Goal: Complete application form

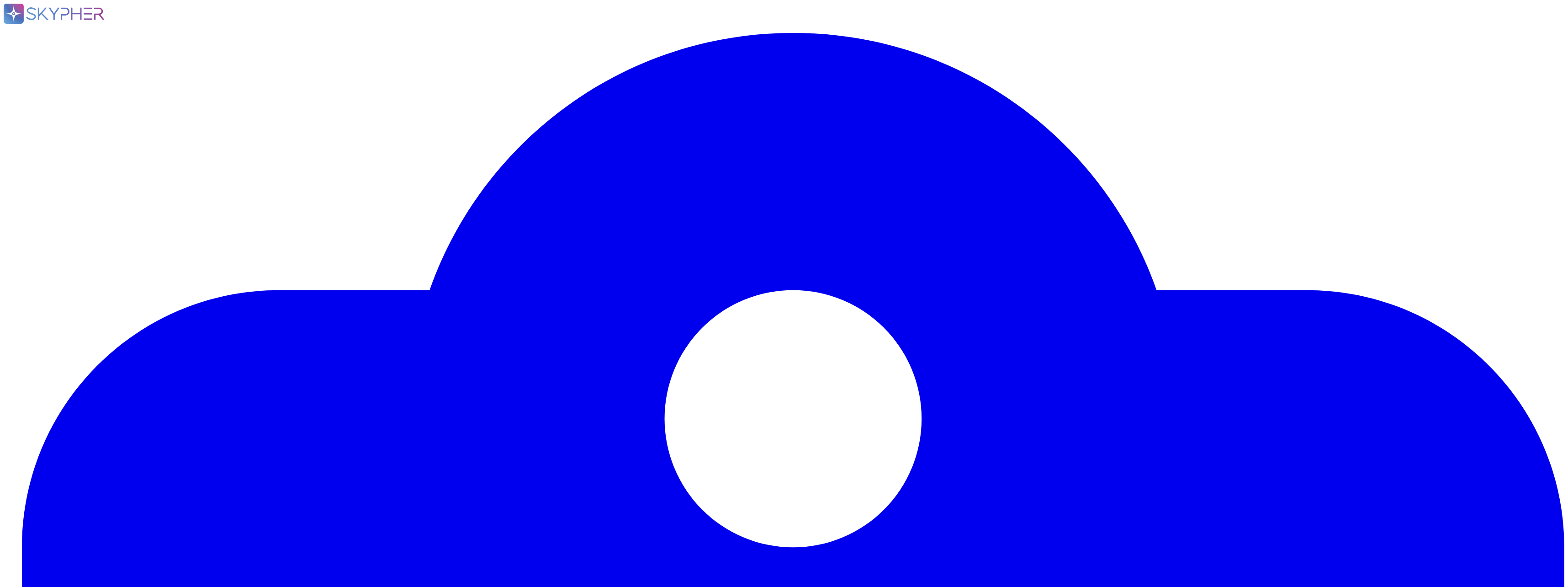
type textarea "Adobe Inc. has been in business since October 1983."
type textarea "Adobe has nothing to report at this time with respect to any supervisory author…"
type textarea "On August 10, 2018, an Amazon Web Services error exposed information on 31,000 …"
type textarea "Adobe had no such events where we incurred a material loss from a vendor and/or…"
type textarea "Microsoft prefers to not disclose the exact locations of their data centers, fo…"
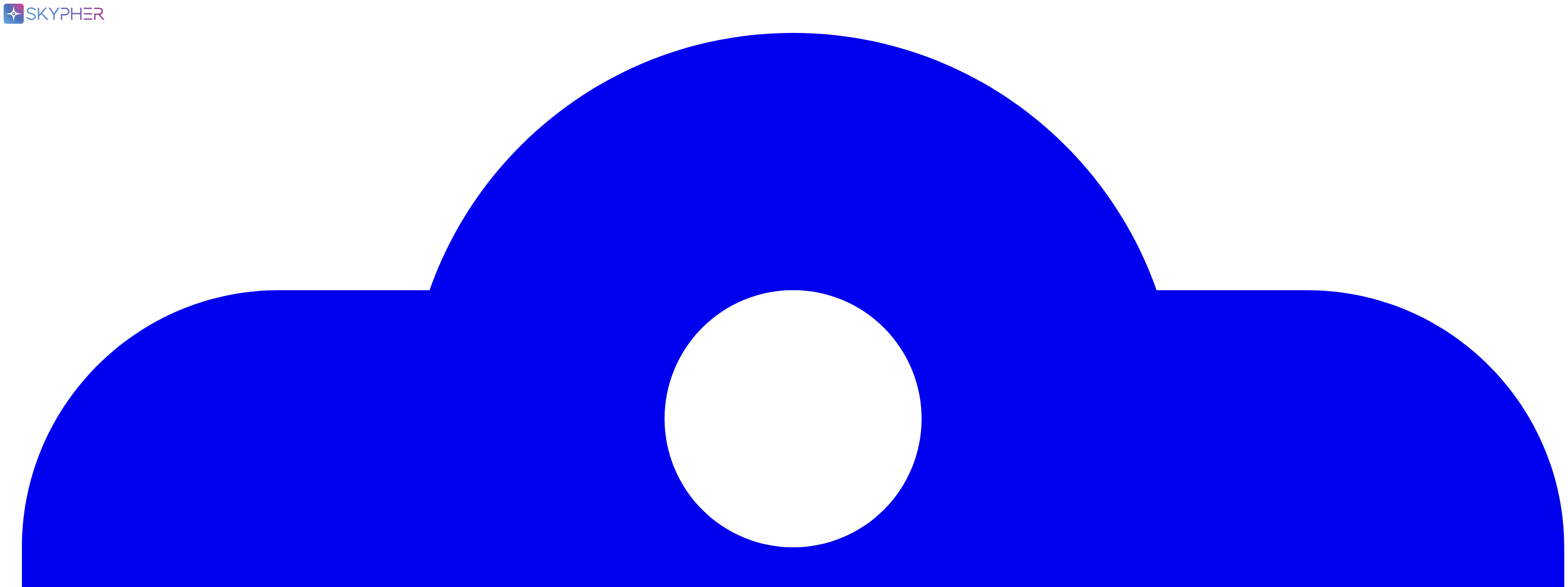
type textarea "Backups are copied to disk at another data center location within the same regi…"
type textarea "Microsoft prefers to not disclose the exact locations of their data centers, fo…"
type textarea "Creative Cloud"
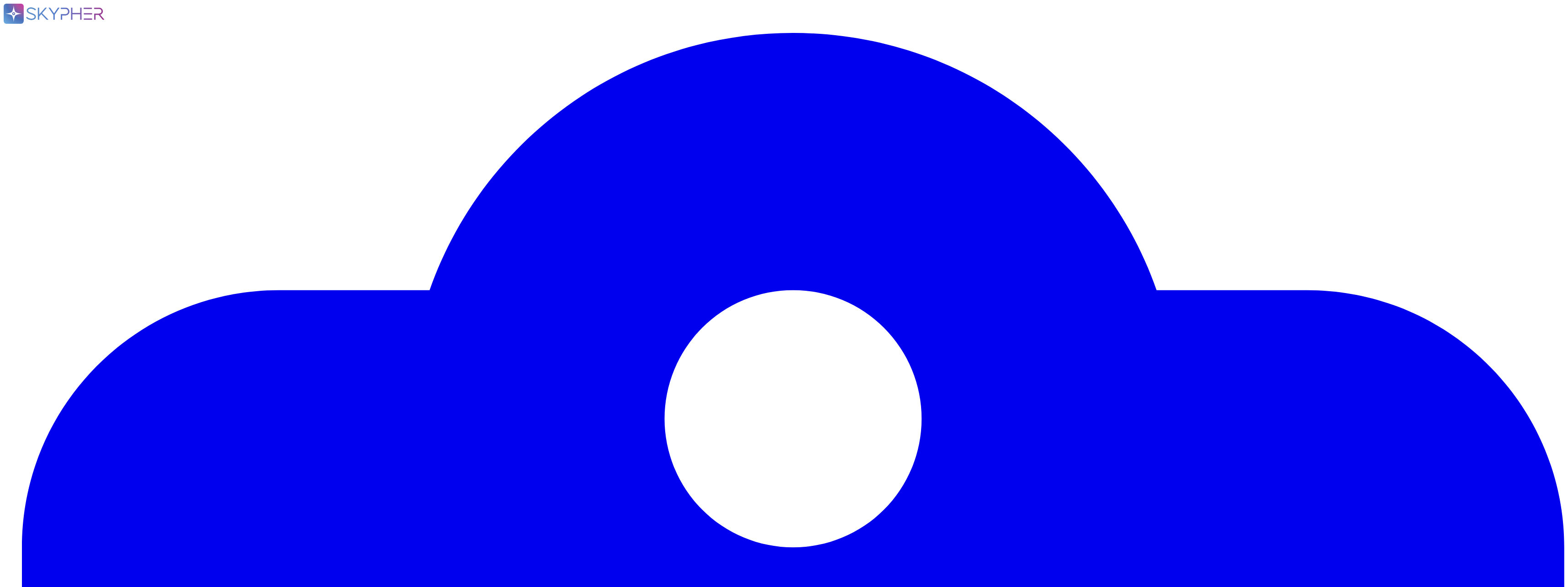
type textarea "Creative Cloud"
type textarea "Services (“AWS”) provides cloud hosting services for Adobe to host applications…"
type textarea "Tier III - AWS"
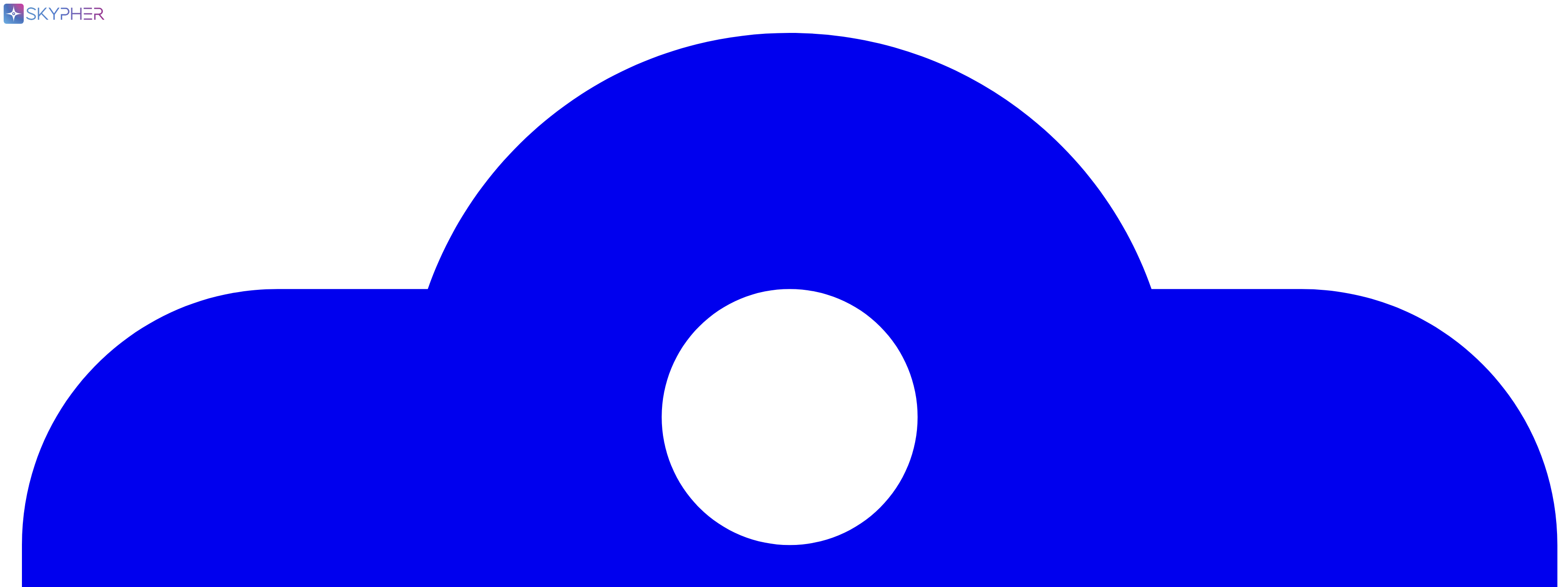
type input "Avionte"
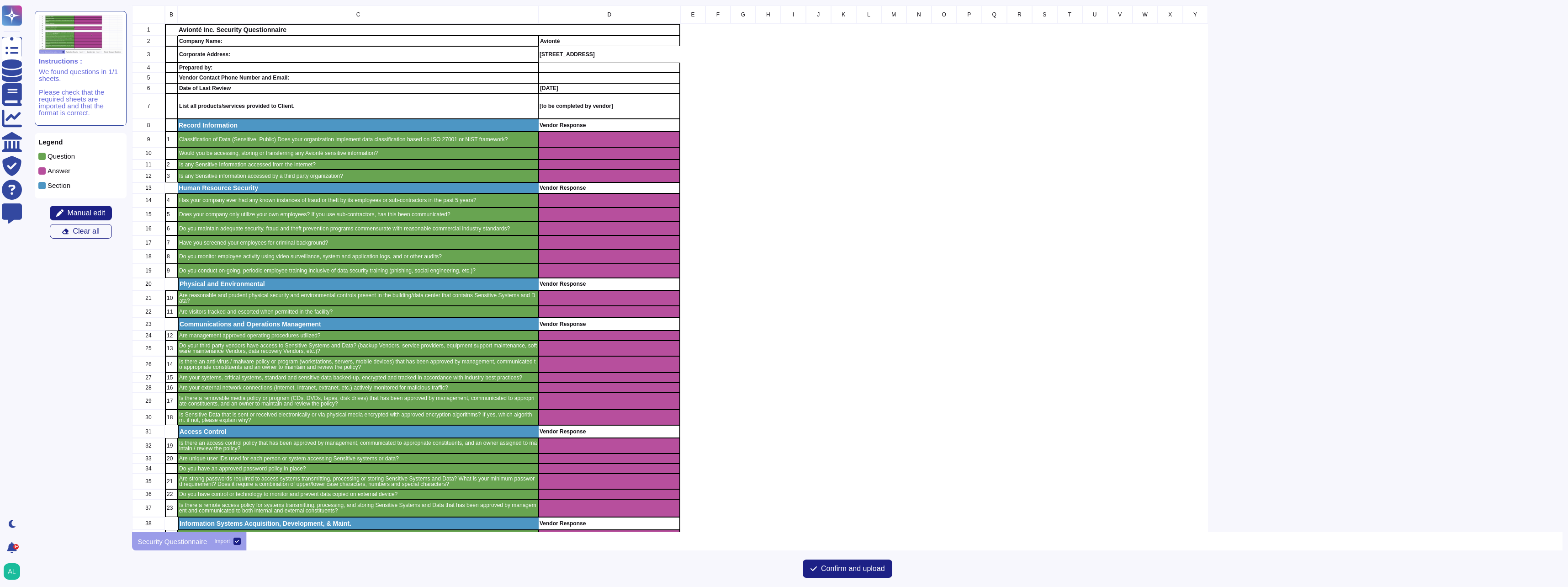
scroll to position [320, 0]
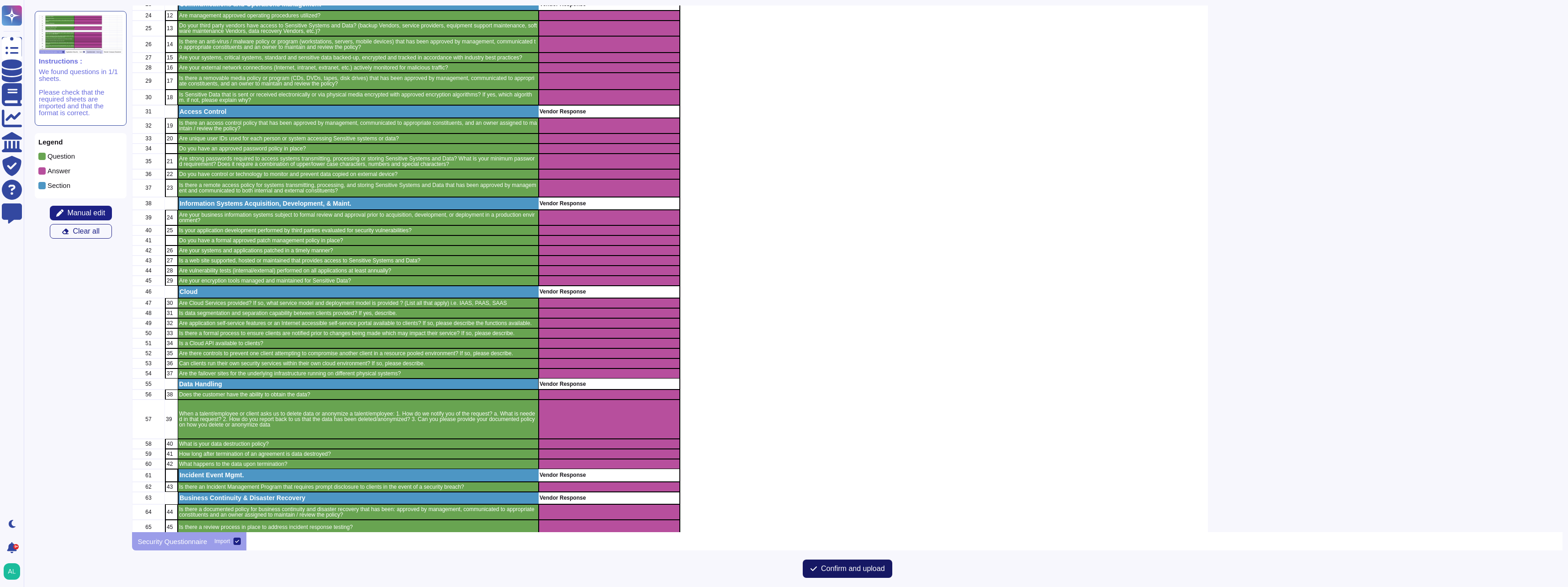
click at [851, 568] on span "Confirm and upload" at bounding box center [853, 568] width 64 height 7
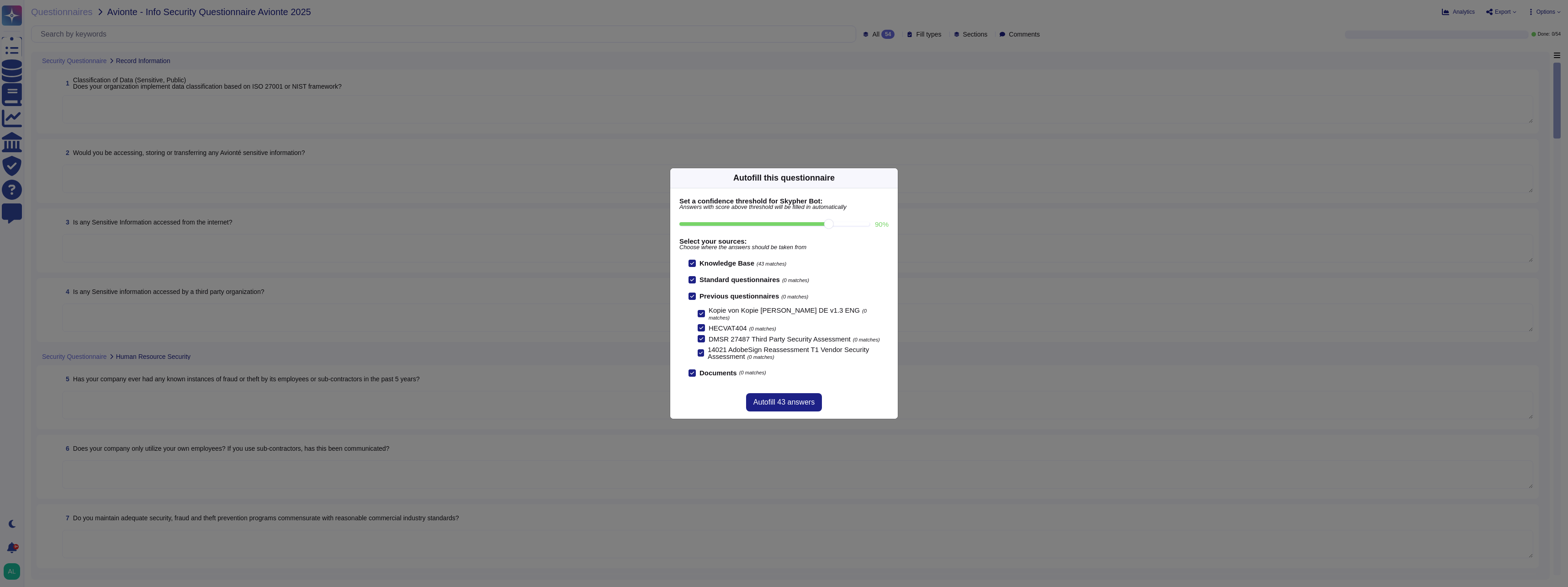
click at [827, 226] on input "90 %" at bounding box center [774, 224] width 190 height 3
type input "90"
click at [792, 401] on span "Autofill 43 answers" at bounding box center [784, 401] width 61 height 7
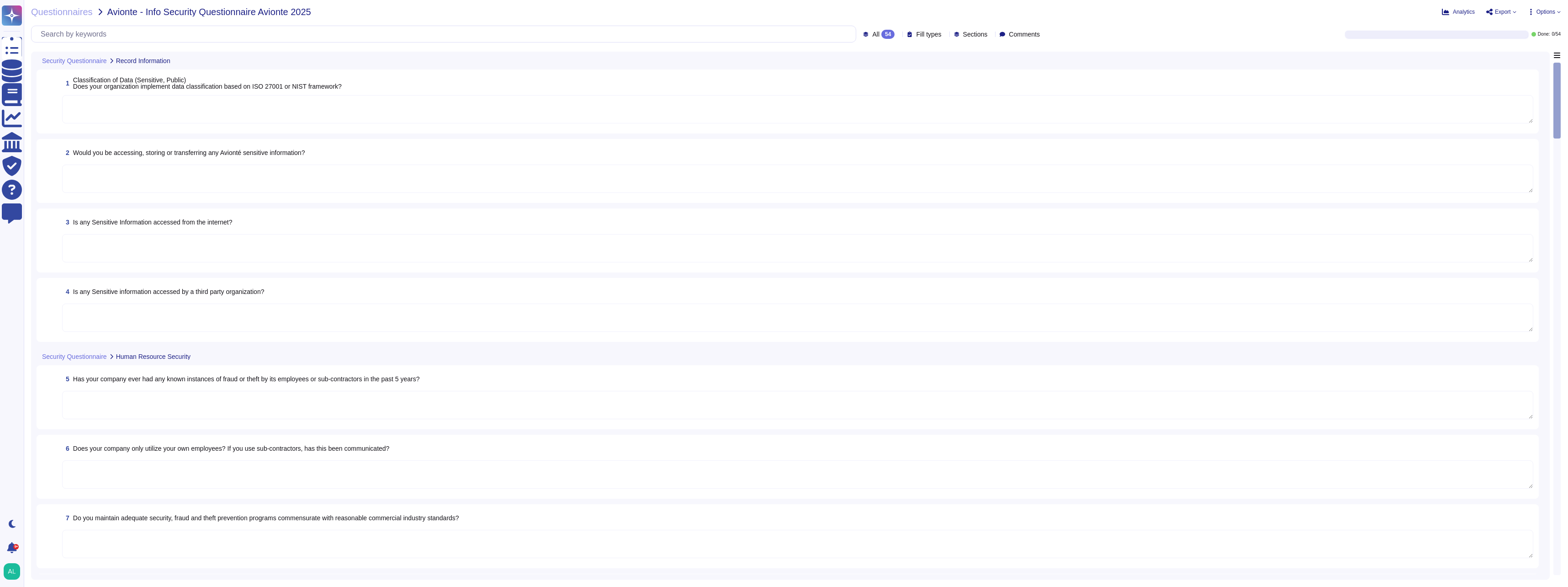
type textarea "Adobe adheres to a Data Classification and Handling Standard. Adobe's data clas…"
type textarea "Loremip Dolo sitametc adip, elits doeiusm tem incididu ut laboreet do Magna AL …"
type textarea "There have been no losses or breaches experienced by Adobe in the last five yea…"
type textarea "For a list, please see: [URL][DOMAIN_NAME]. Customers can subscribe to notifica…"
type textarea "Adobe has numerous trainings in place which all highlight the topic of Fraud in…"
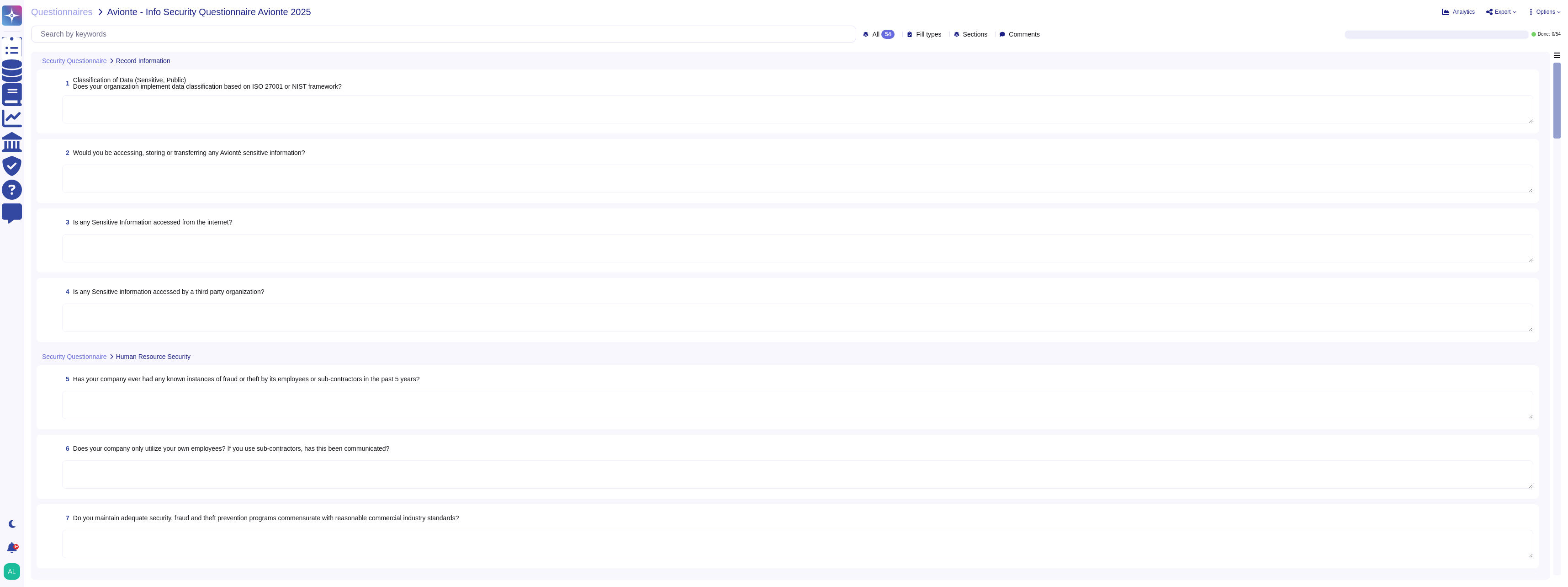
type textarea "The Adobe background check policy outlines specific details for background chec…"
type textarea "All facilities that contain product servers for Adobe services must provide vid…"
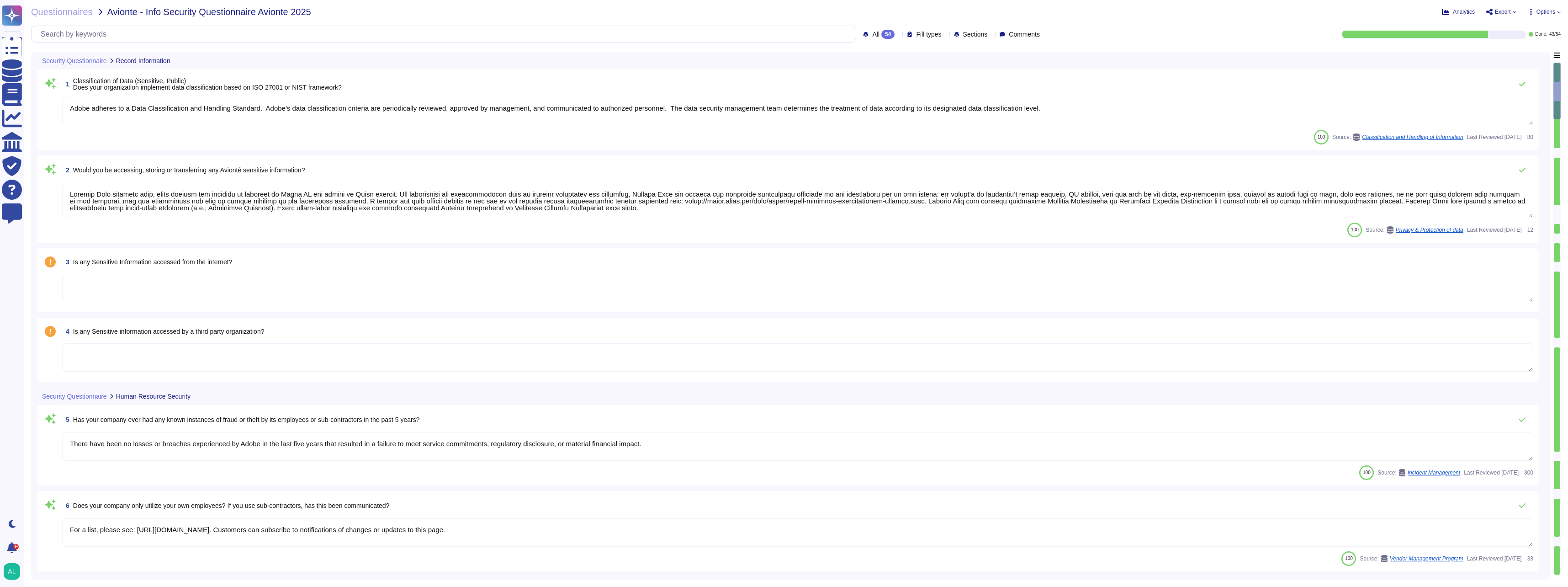
click at [1074, 108] on textarea "Adobe adheres to a Data Classification and Handling Standard. Adobe's data clas…" at bounding box center [797, 111] width 1471 height 29
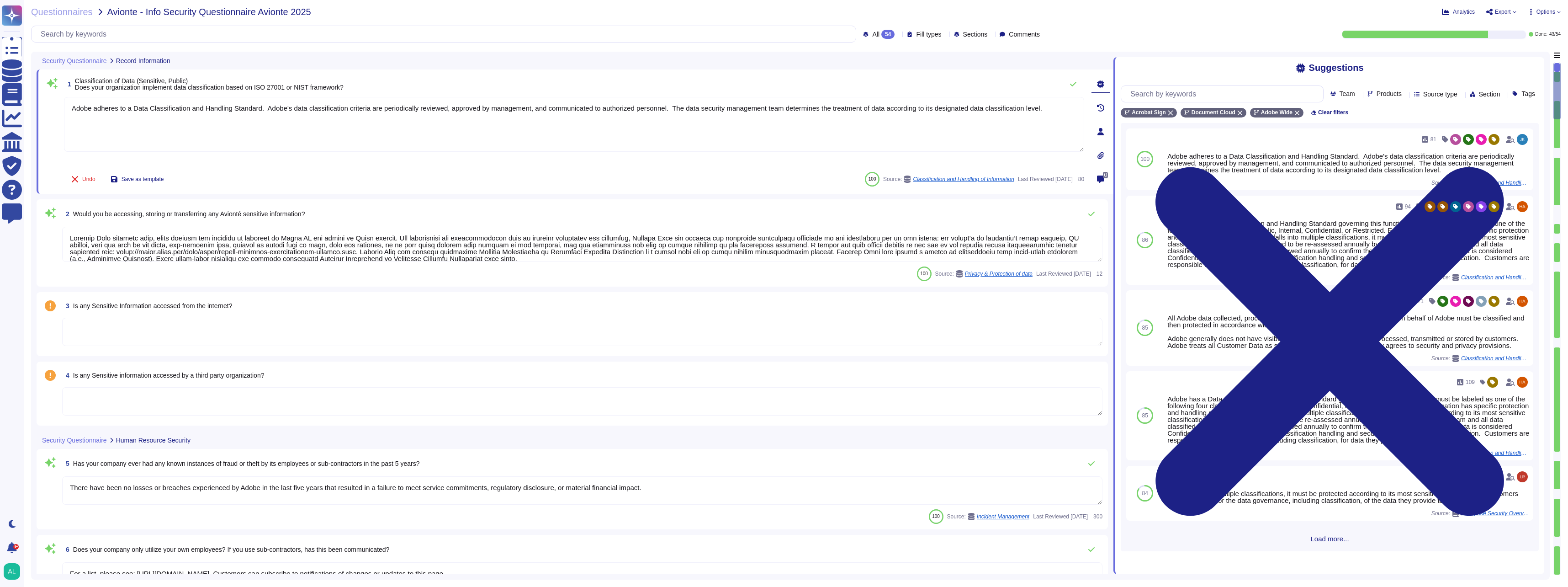
click at [1206, 87] on div "Team Products Source type Section Tags Acrobat Sign Document Cloud Adobe Wide C…" at bounding box center [1329, 315] width 418 height 473
click at [1204, 97] on input "text" at bounding box center [1223, 94] width 197 height 16
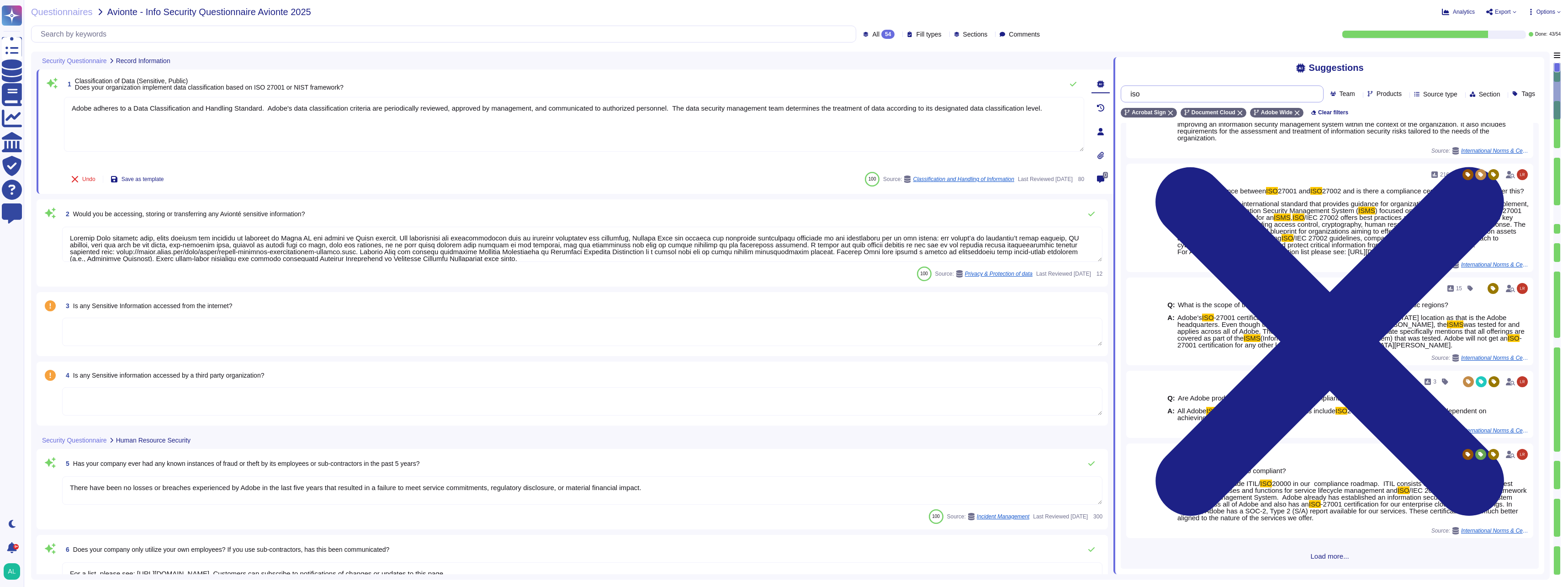
scroll to position [80, 0]
type input "iso"
click at [1325, 555] on span "Load more..." at bounding box center [1329, 556] width 418 height 7
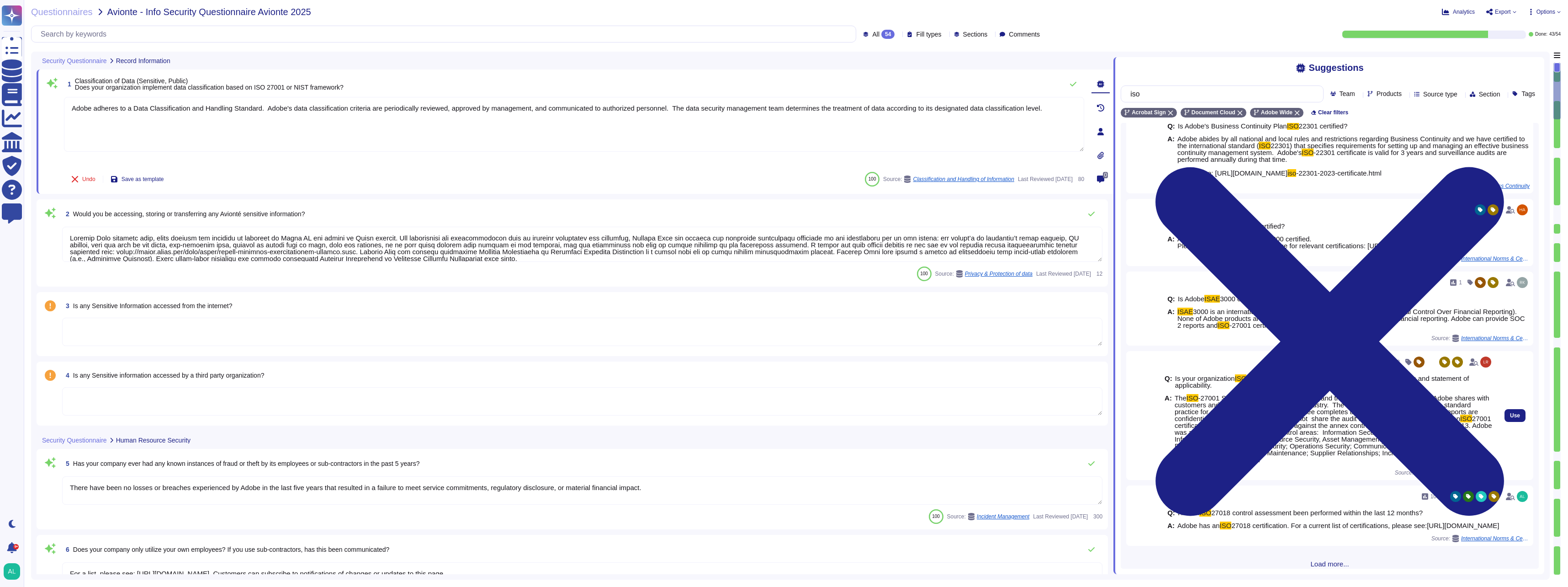
scroll to position [910, 0]
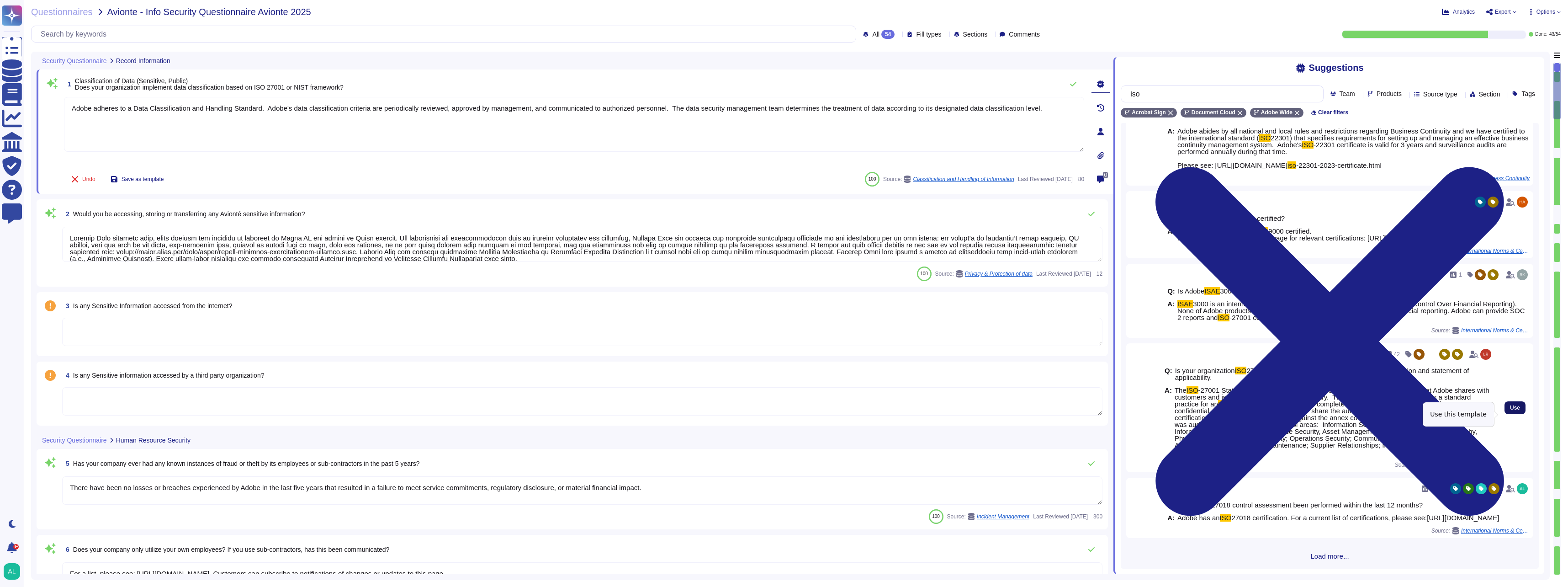
click at [1510, 410] on span "Use" at bounding box center [1515, 407] width 10 height 6
type textarea "Lorem ipsumdo si a Cons Adipiscingelit sed Doeiusmo Temporin. Utlab'e dolo magn…"
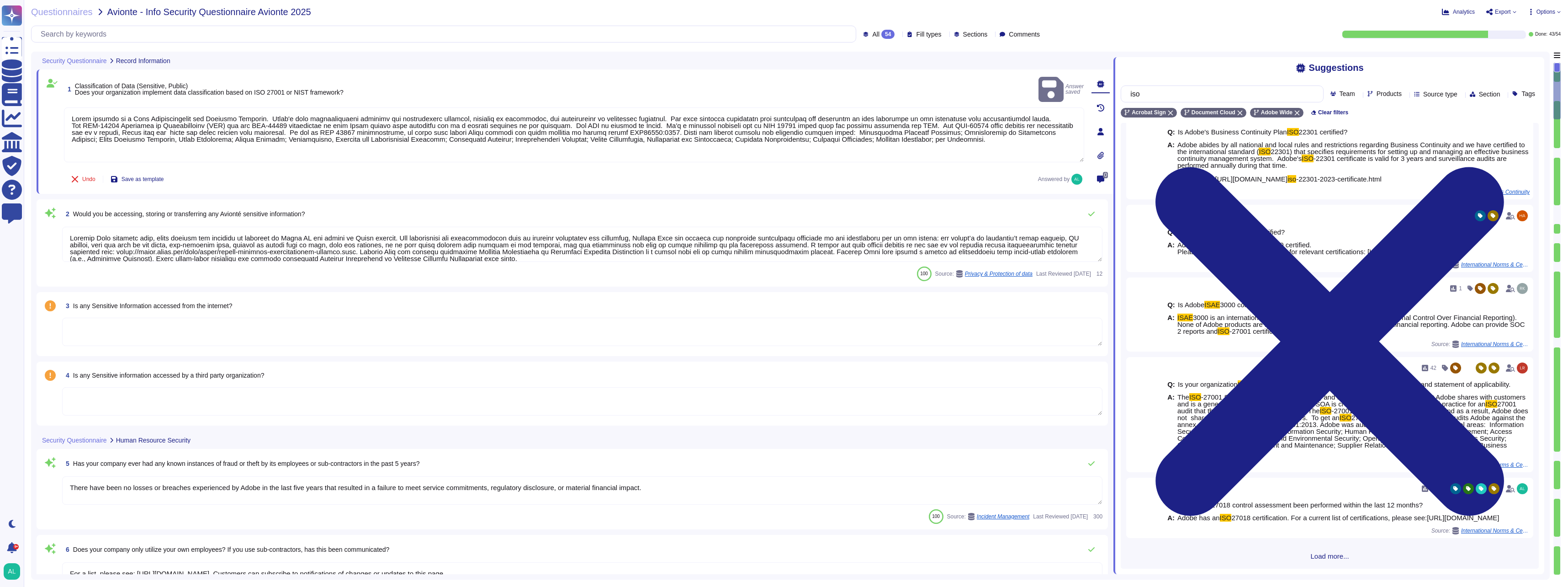
scroll to position [909, 0]
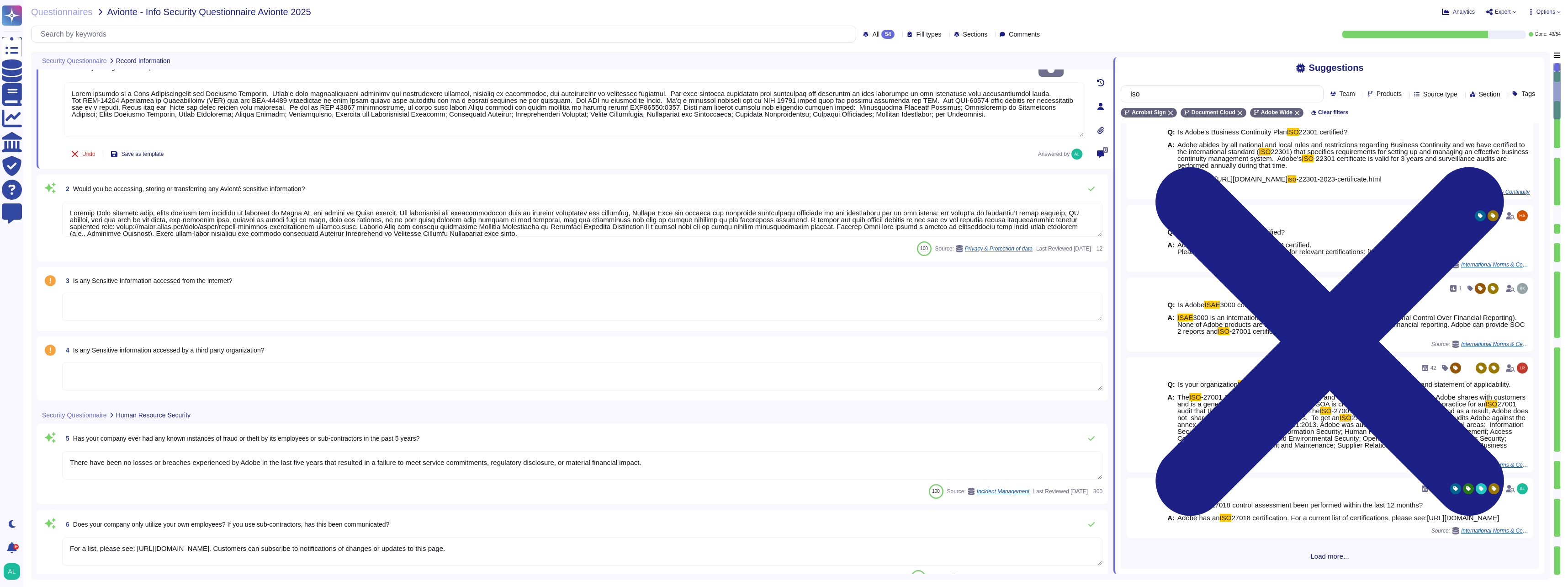
type textarea "All facilities that contain product servers for Adobe services must provide vid…"
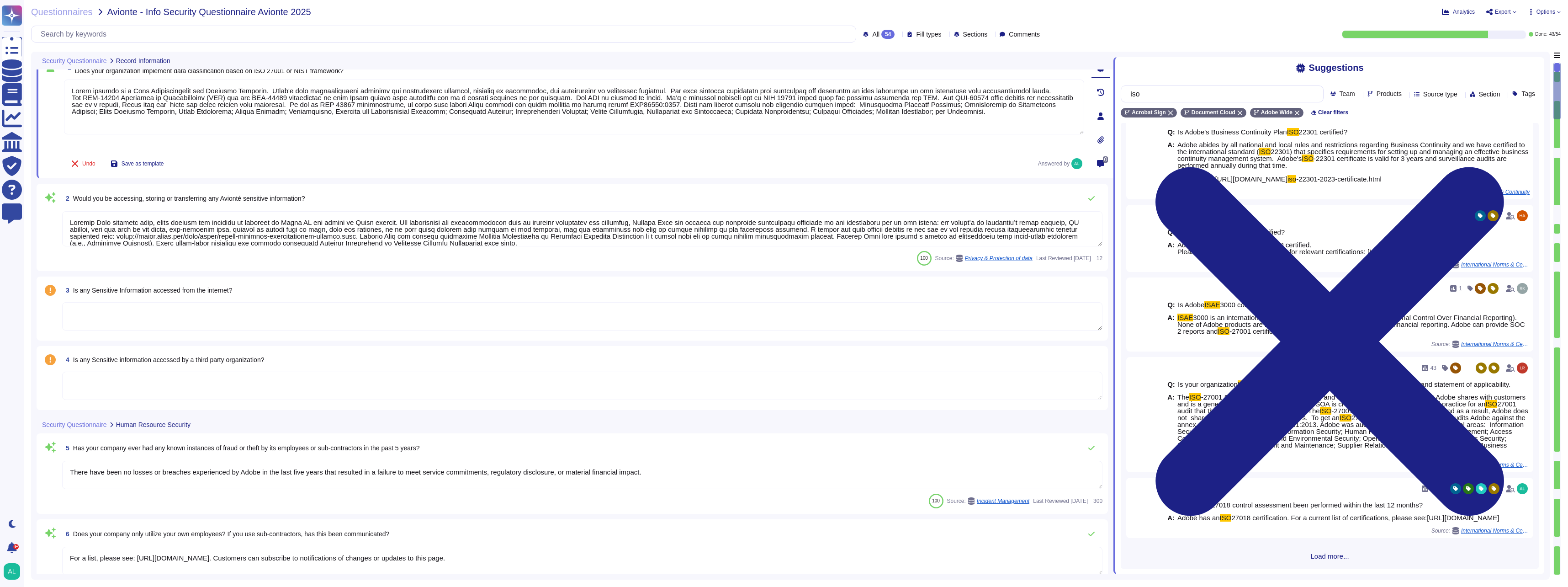
scroll to position [0, 0]
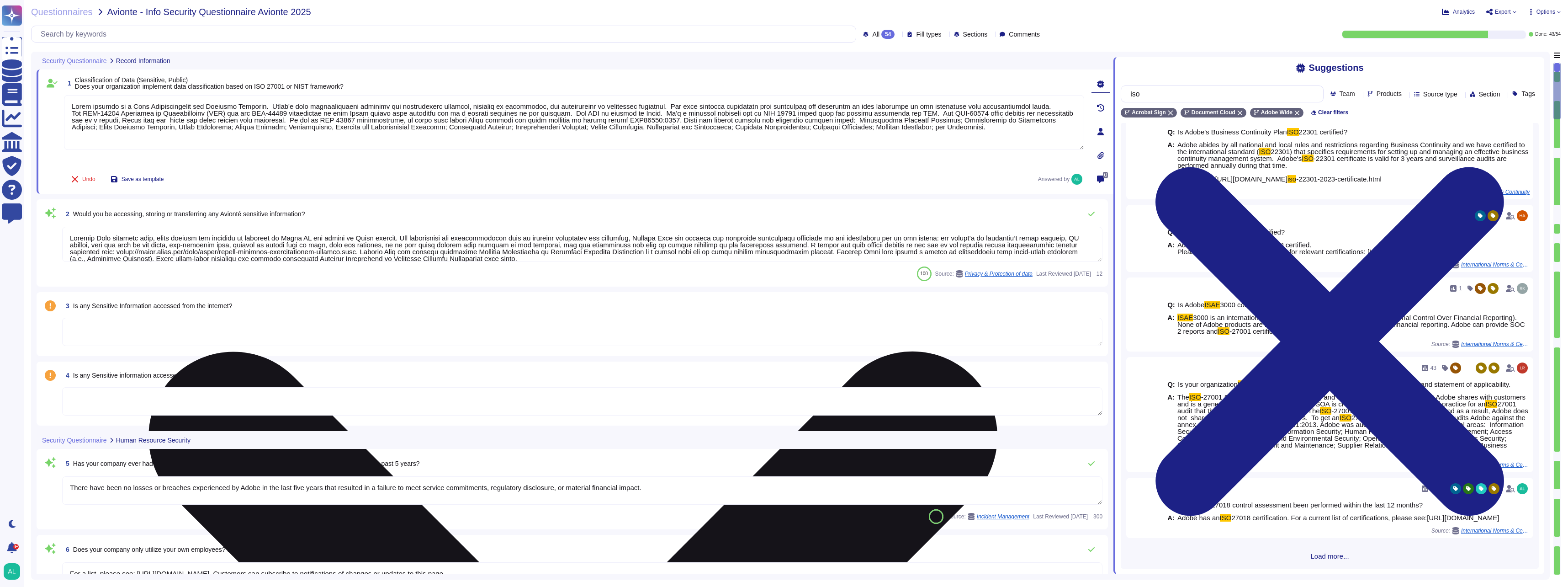
click at [71, 114] on textarea at bounding box center [574, 122] width 1020 height 55
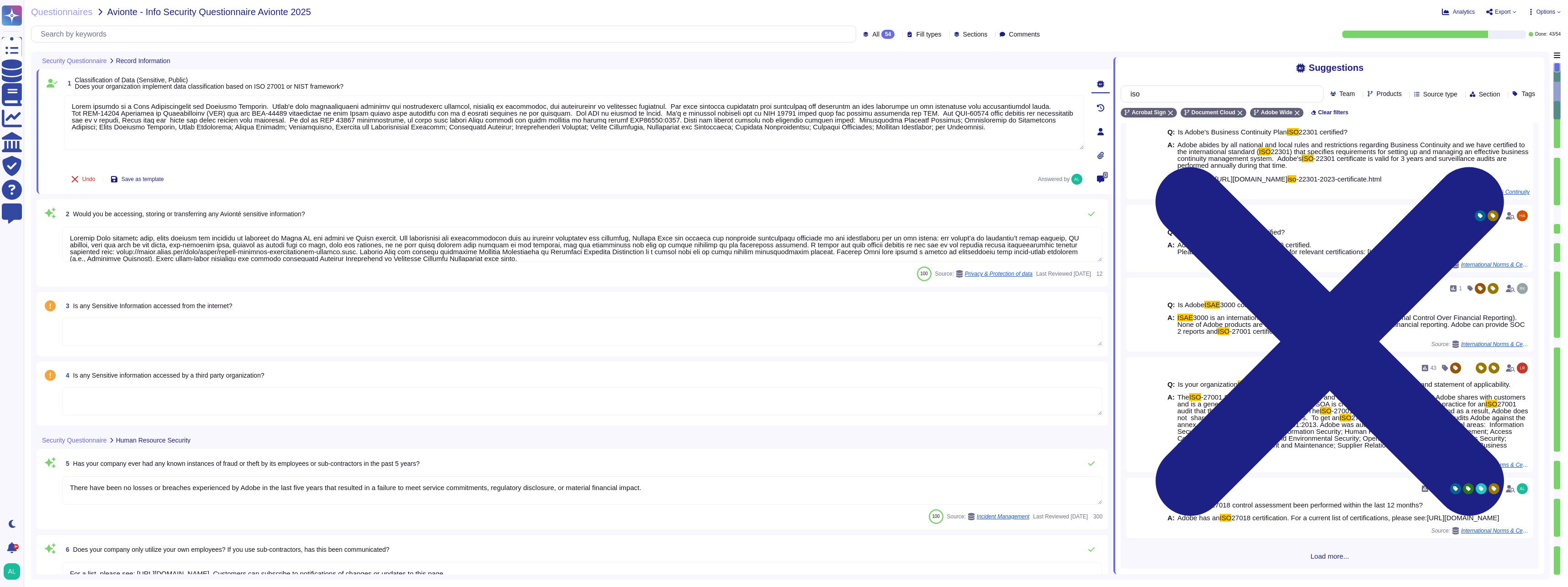
type textarea "Lorem ipsumdo si a Cons Adipiscingelit sed Doeiusmo Temporin. Utlab'e dolo magn…"
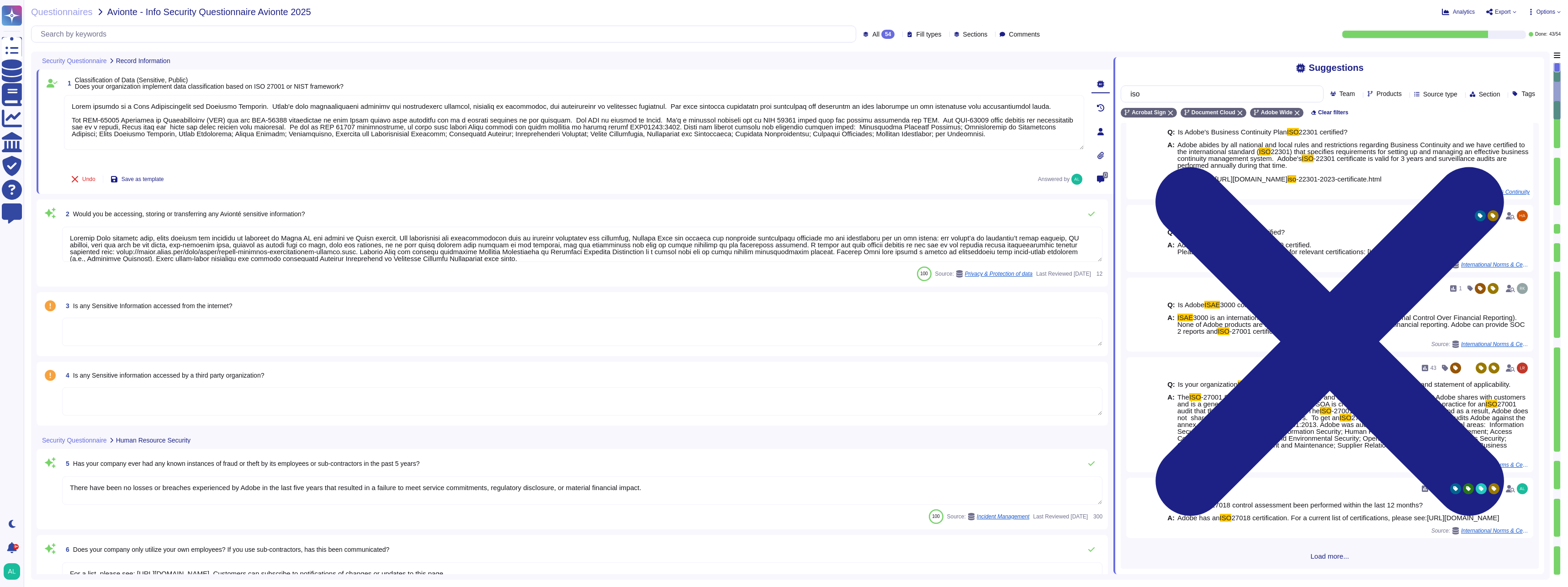
type textarea "All facilities that contain product servers for Adobe services must provide vid…"
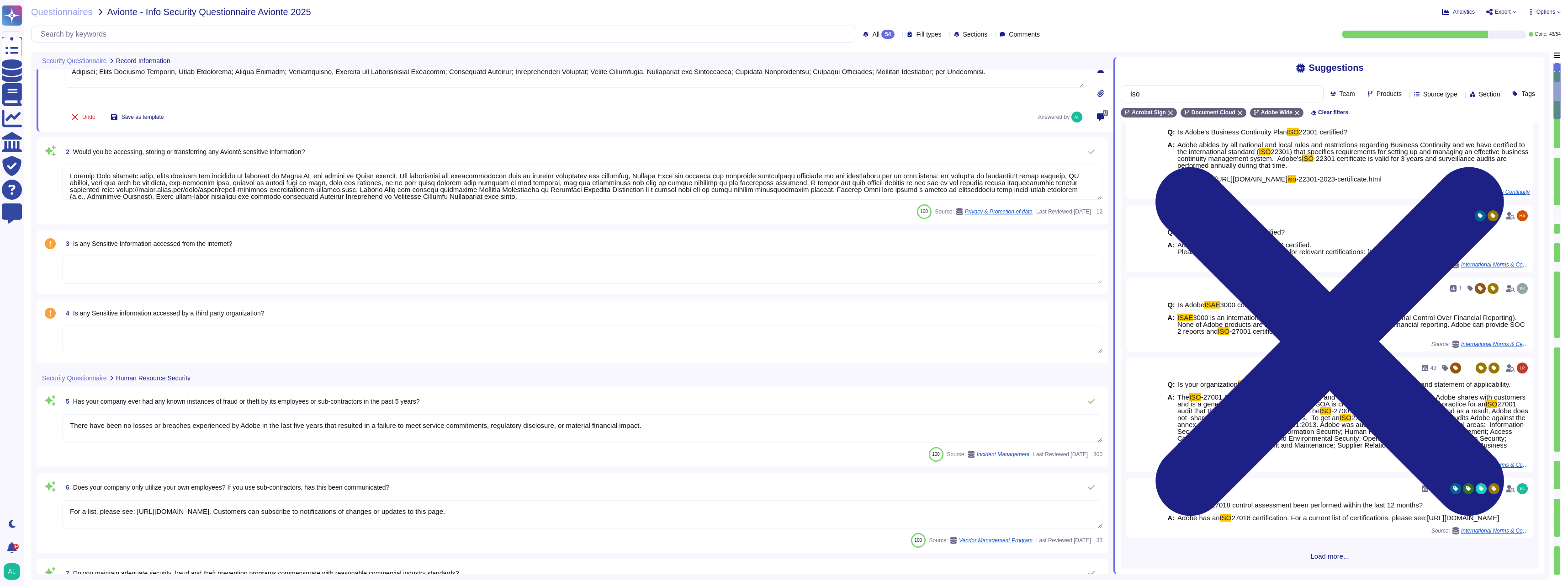
scroll to position [137, 0]
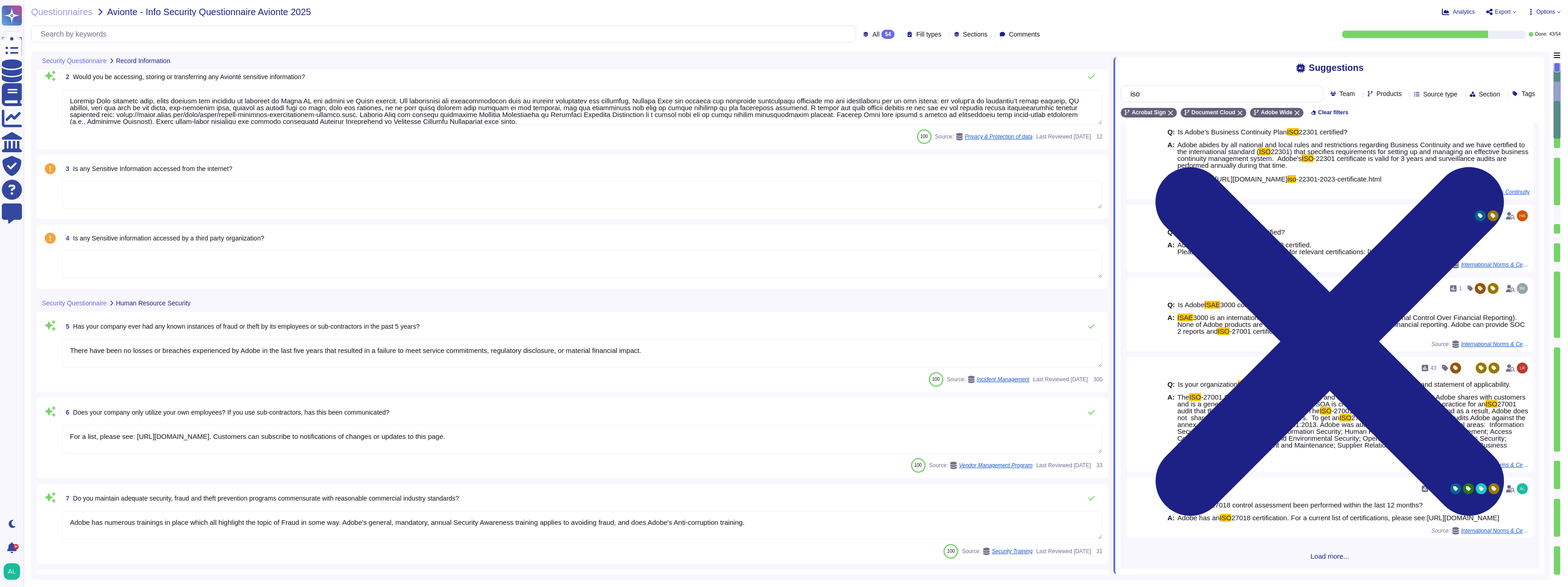
click at [207, 186] on textarea at bounding box center [582, 195] width 1040 height 29
type textarea "Lorem ipsumdo si a Cons Adipiscingelit sed Doeiusmo Temporin. Utlab'e dolo magn…"
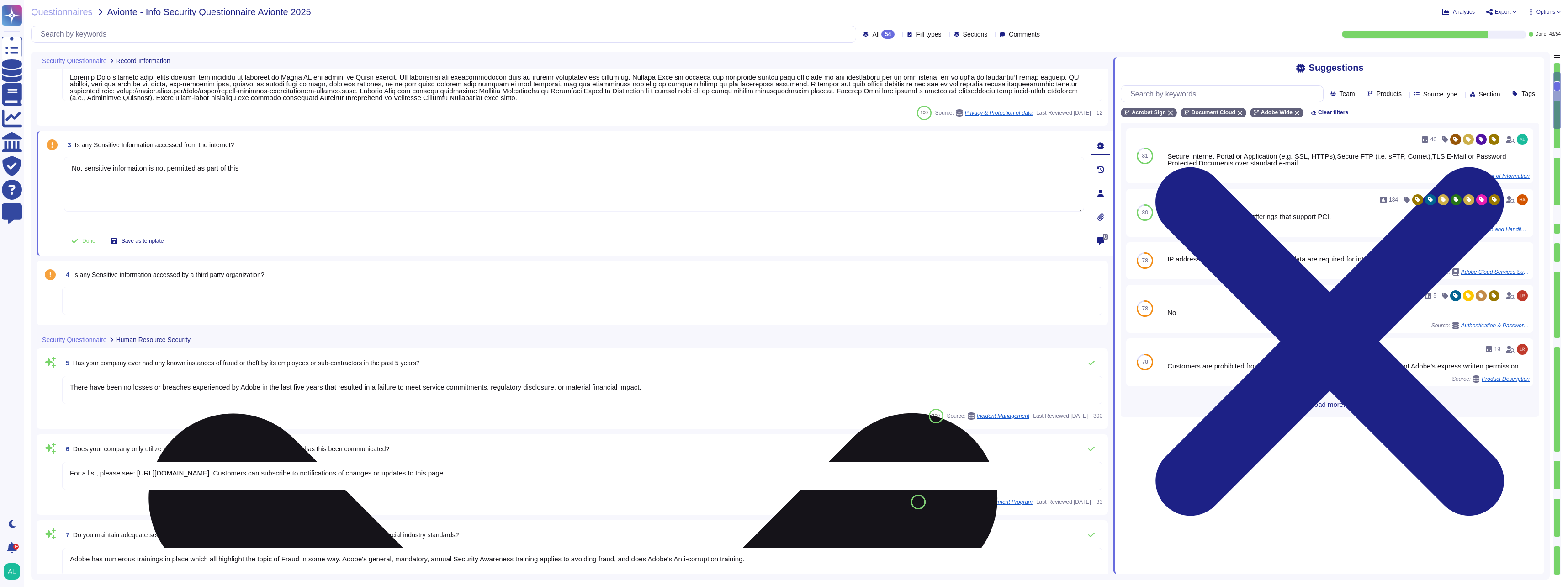
type textarea "No, sensitive informaiton is not permitted as part of this"
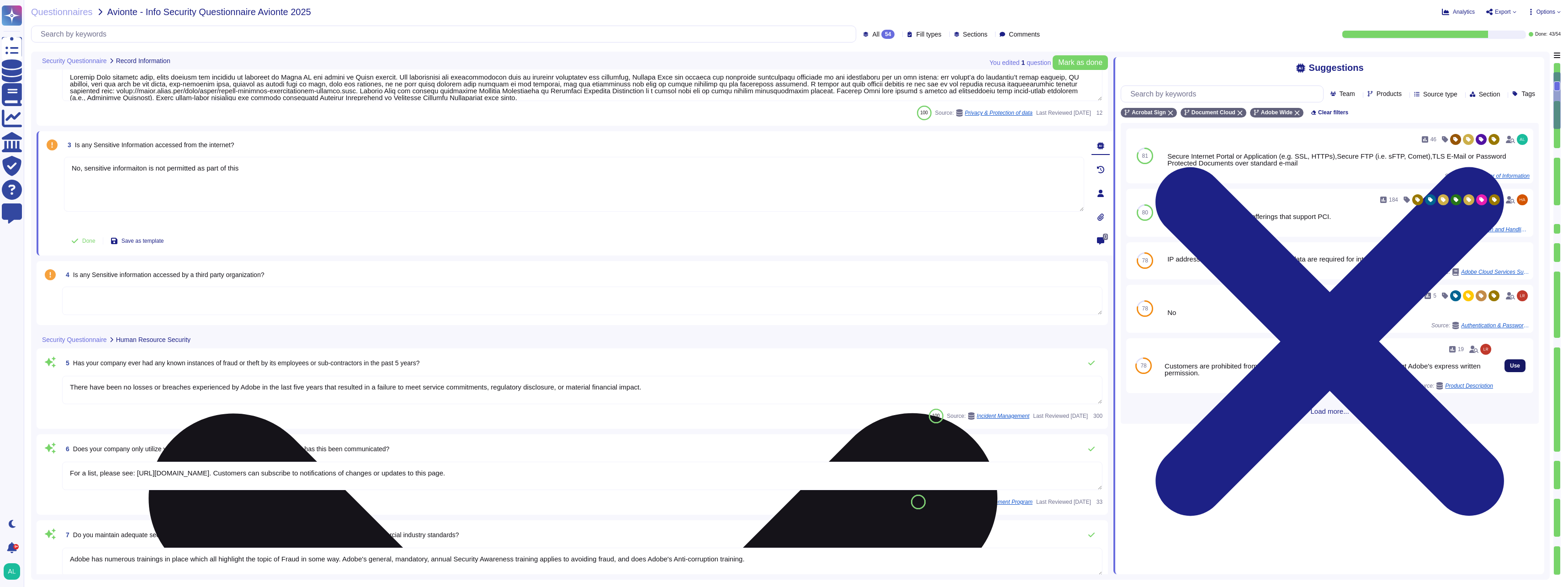
click at [1510, 367] on span "Use" at bounding box center [1515, 365] width 10 height 6
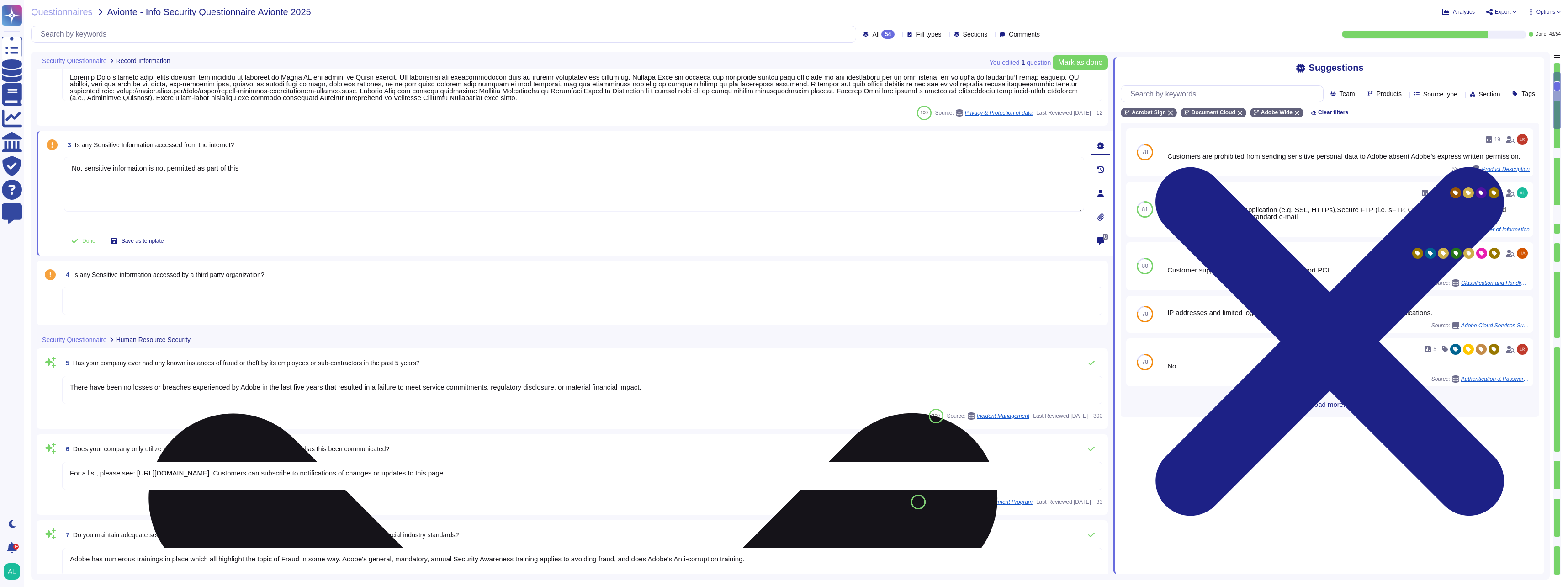
type textarea "Customers are prohibited from sending sensitive personal data to Adobe absent A…"
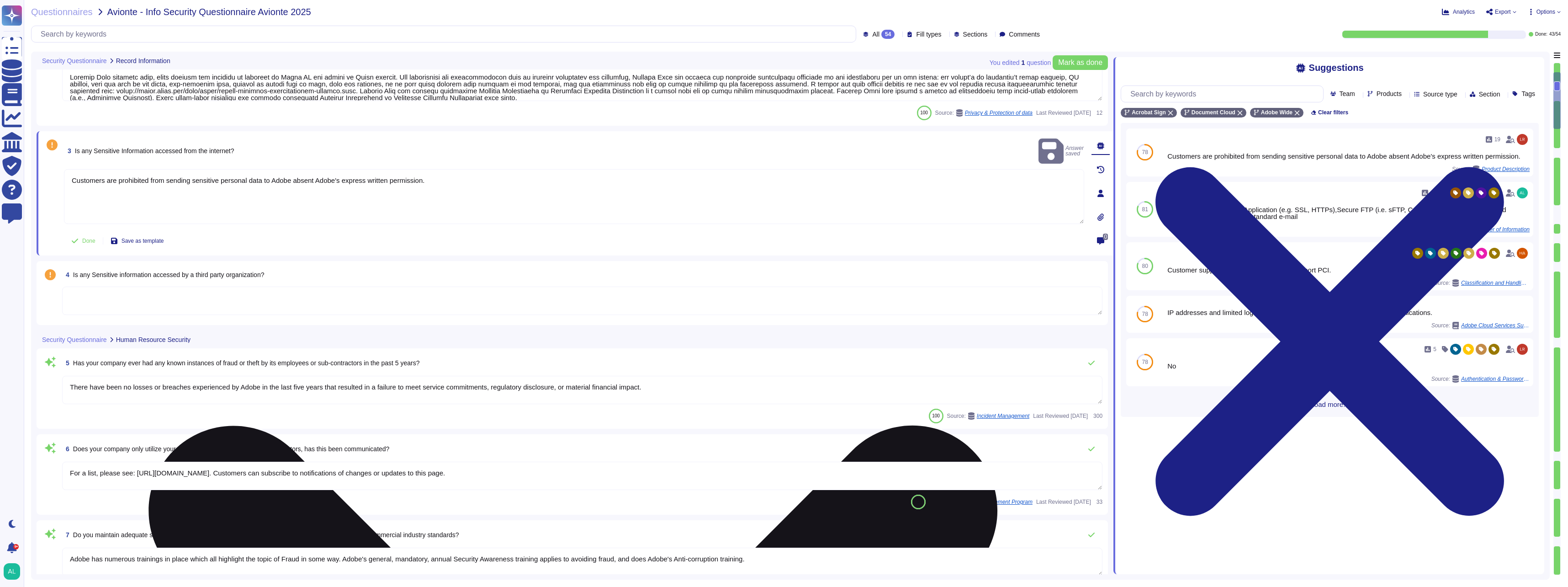
click at [250, 300] on textarea at bounding box center [582, 301] width 1040 height 29
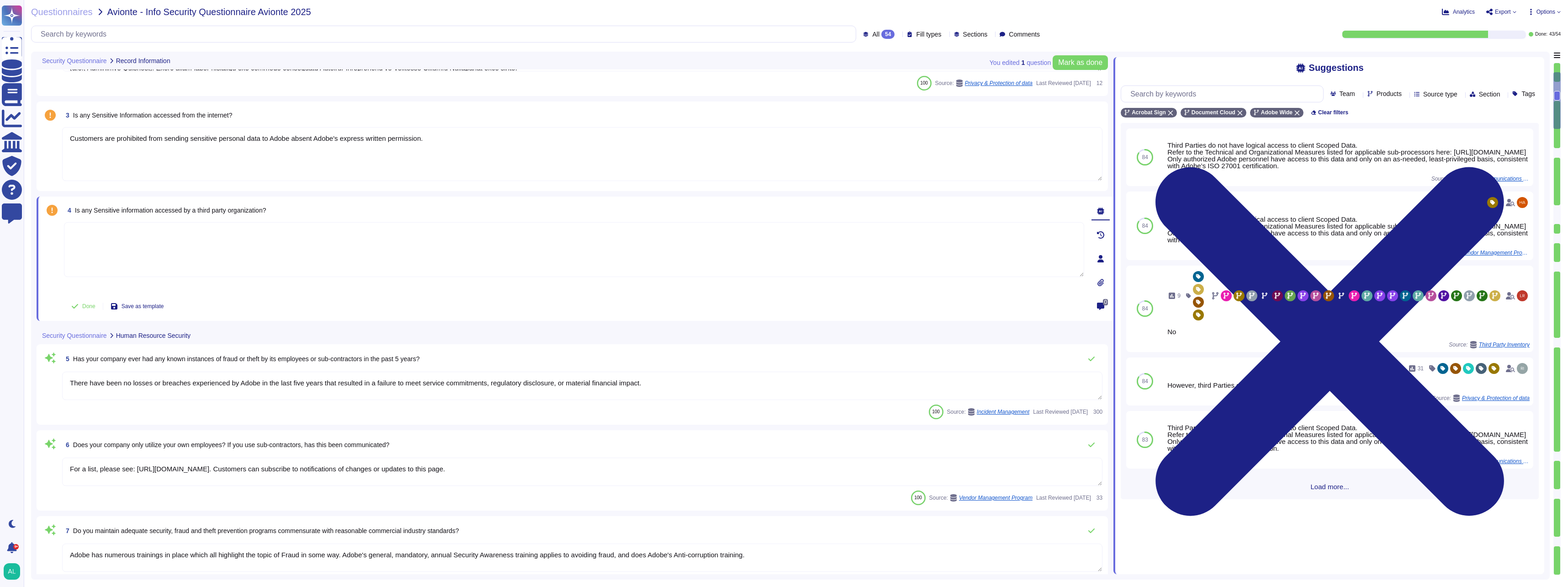
scroll to position [183, 0]
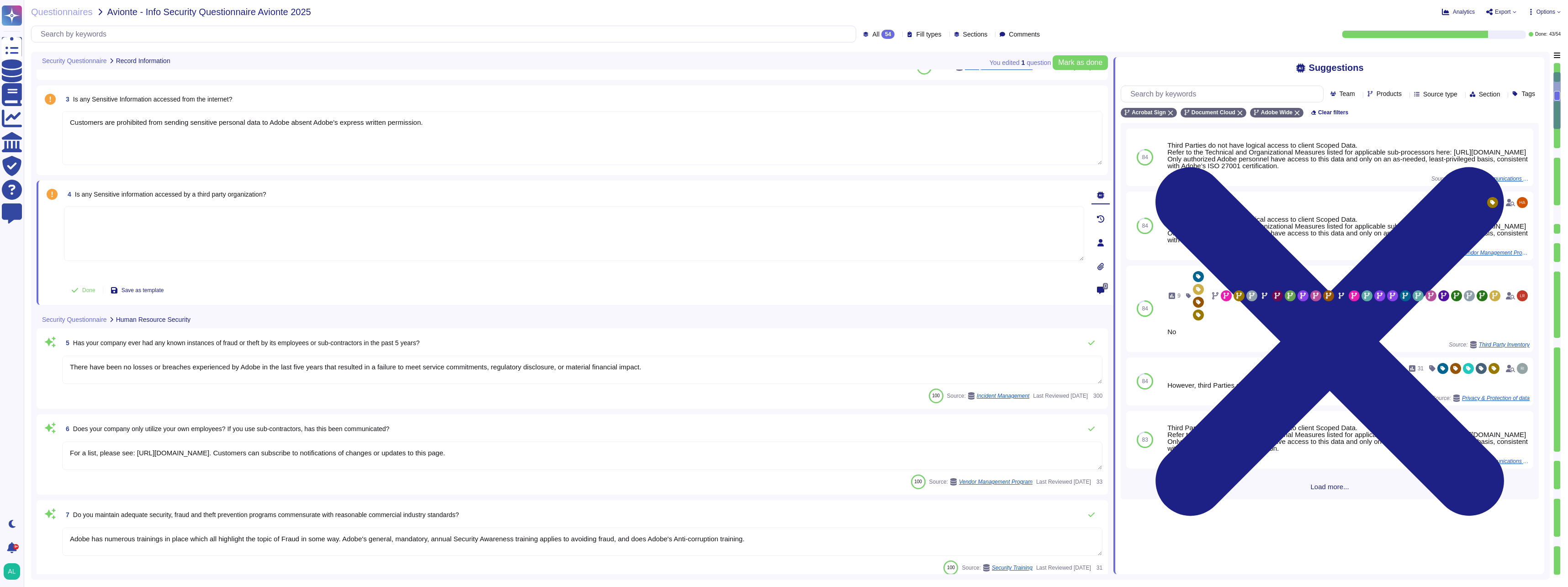
click at [450, 127] on textarea "Customers are prohibited from sending sensitive personal data to Adobe absent A…" at bounding box center [582, 138] width 1040 height 54
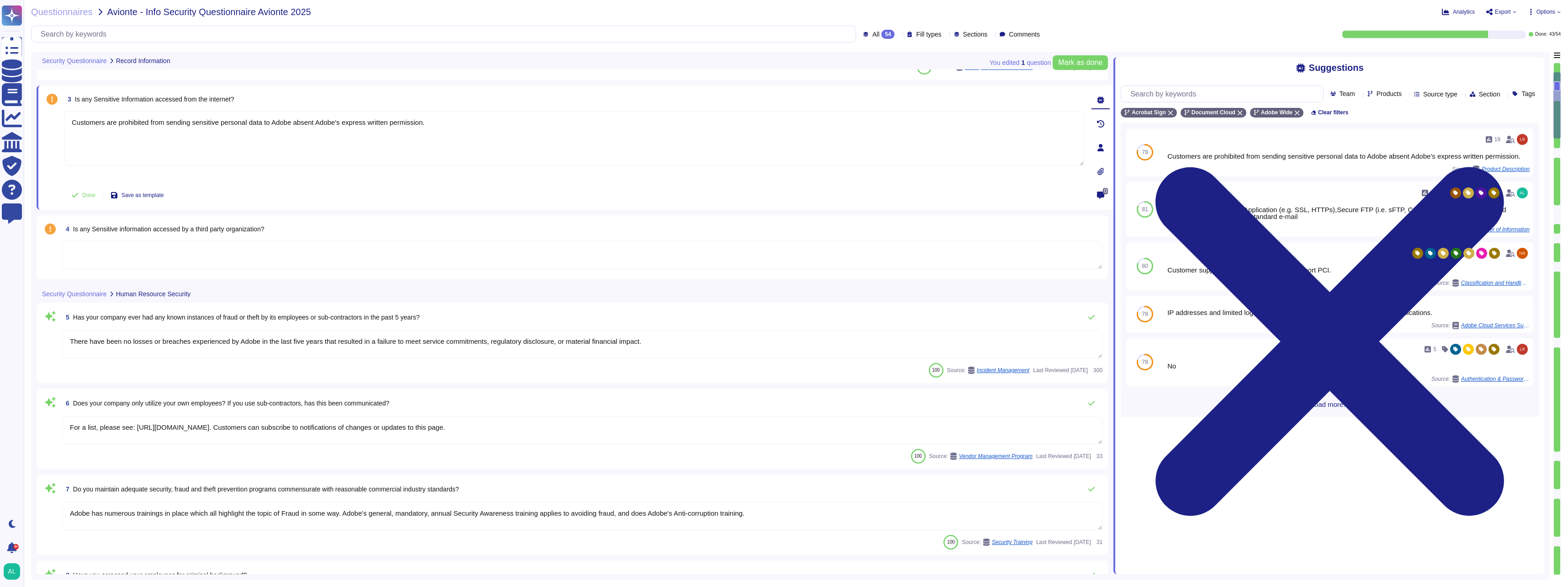
click at [177, 256] on textarea at bounding box center [582, 255] width 1040 height 29
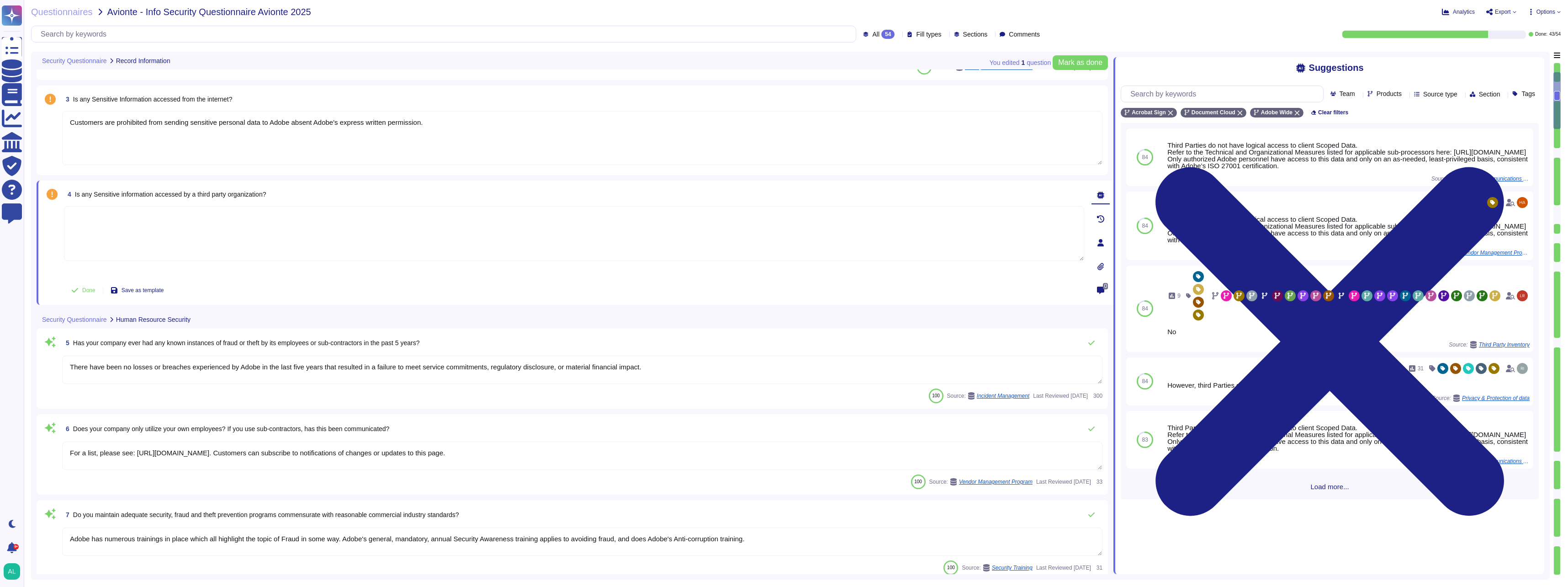
paste textarea "Customers are prohibited from sending sensitive personal data to Adobe absent A…"
click at [572, 184] on div "4 Is any Sensitive information accessed by a third party organization? Customer…" at bounding box center [575, 243] width 1077 height 124
type textarea "Customers are prohibited from sending sensitive personal data to Adobe absent A…"
click at [572, 184] on div "4 Is any Sensitive information accessed by a third party organization? Auto-sav…" at bounding box center [575, 243] width 1077 height 124
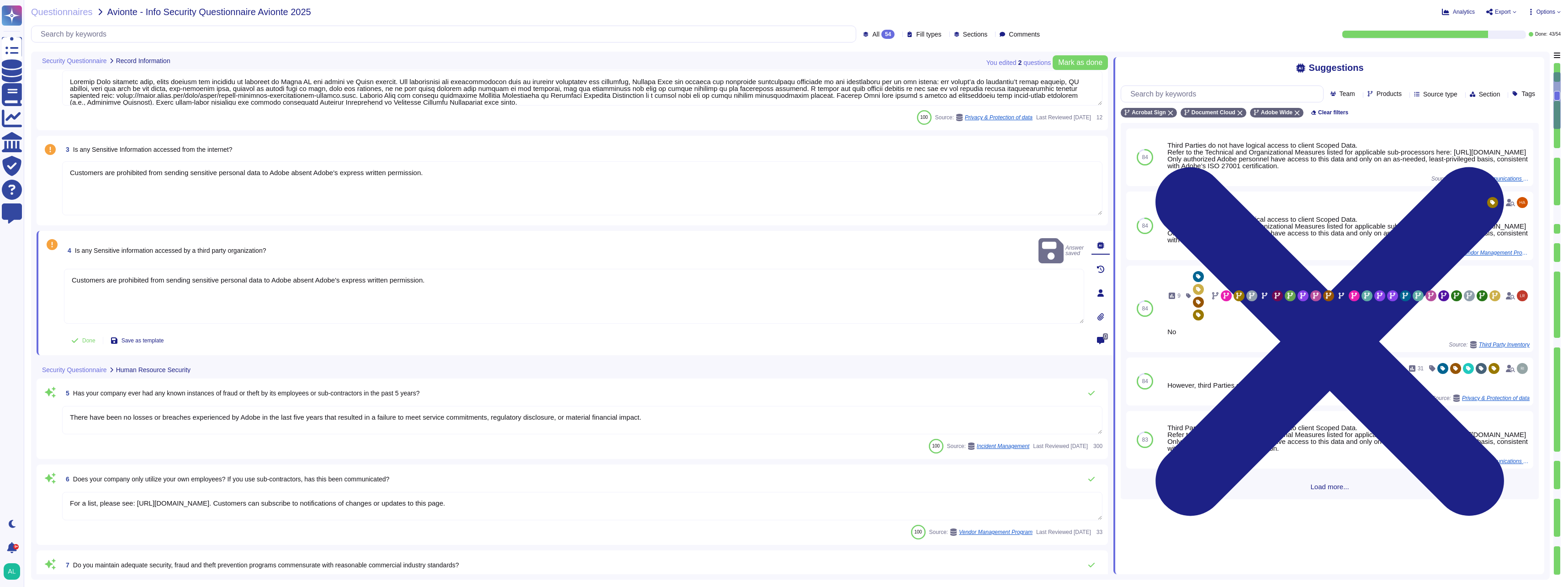
type textarea "All facilities that contain product servers for Adobe services must provide vid…"
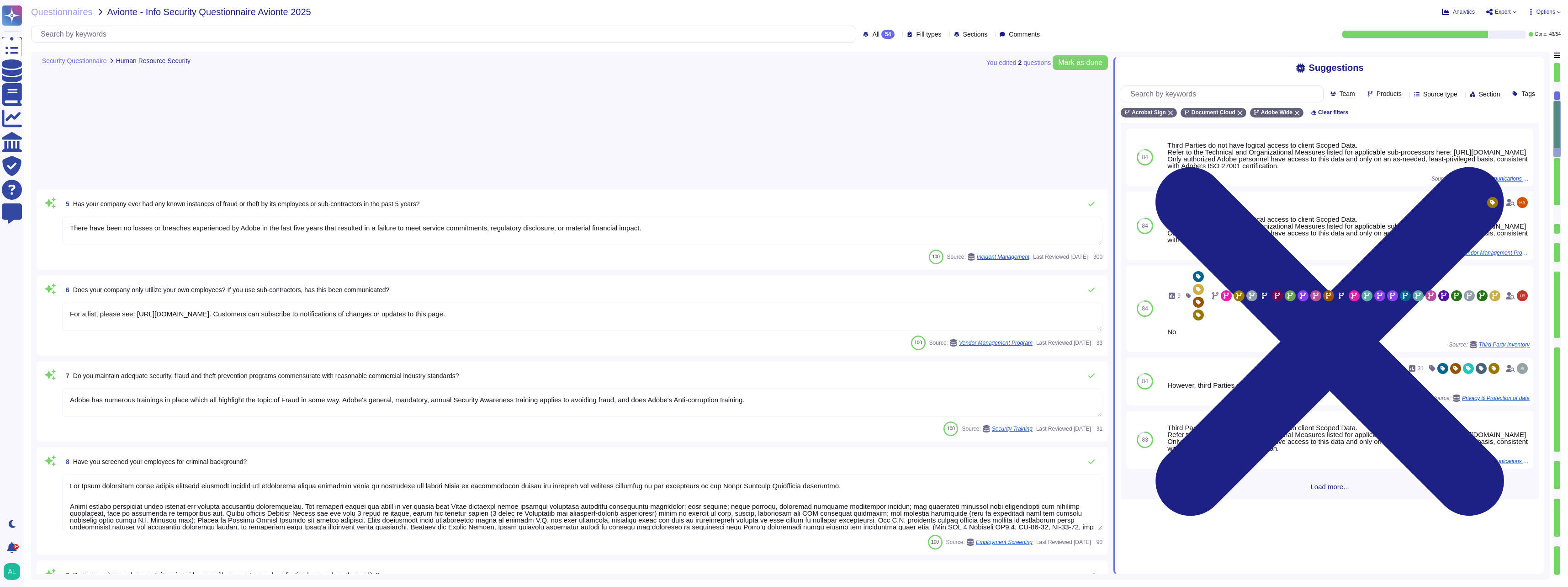
type textarea "Please see the Amazon Web Services data center controls here: [URL][DOMAIN_NAME]"
type textarea "All visitors and contractors are required to present identification and are sig…"
type textarea "Adobe Cloud Operation's Standard Operating Procedures are annually reviewed by …"
type textarea "Third Parties do not have logical access to client Scoped Data. Refer to the Te…"
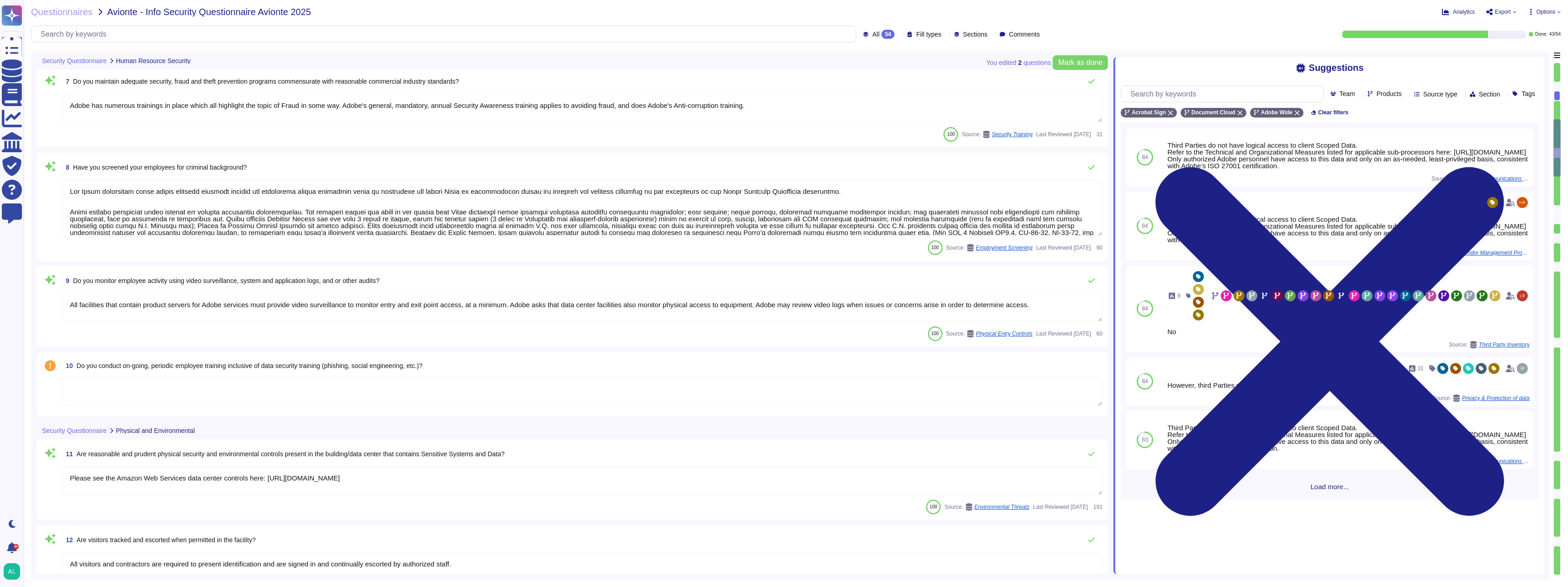
type textarea "Anti-malware protection mechanisms must be implemented on systems and employee …"
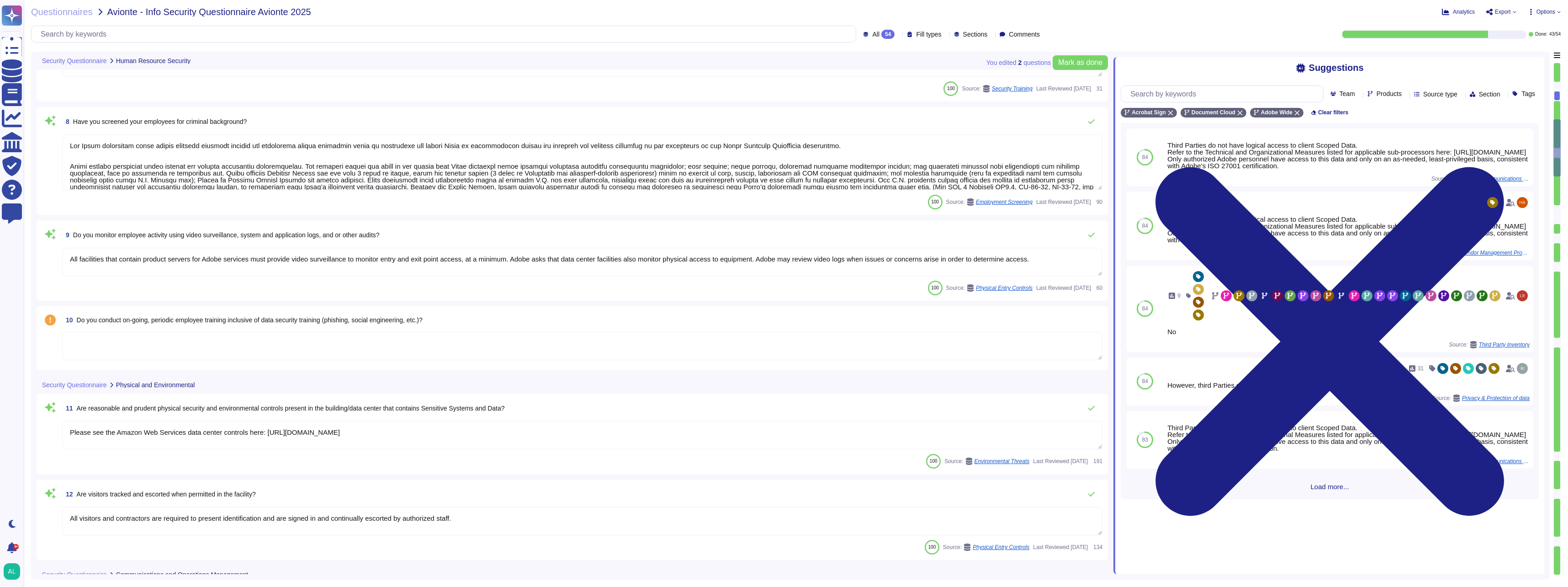
click at [127, 335] on textarea at bounding box center [582, 346] width 1040 height 29
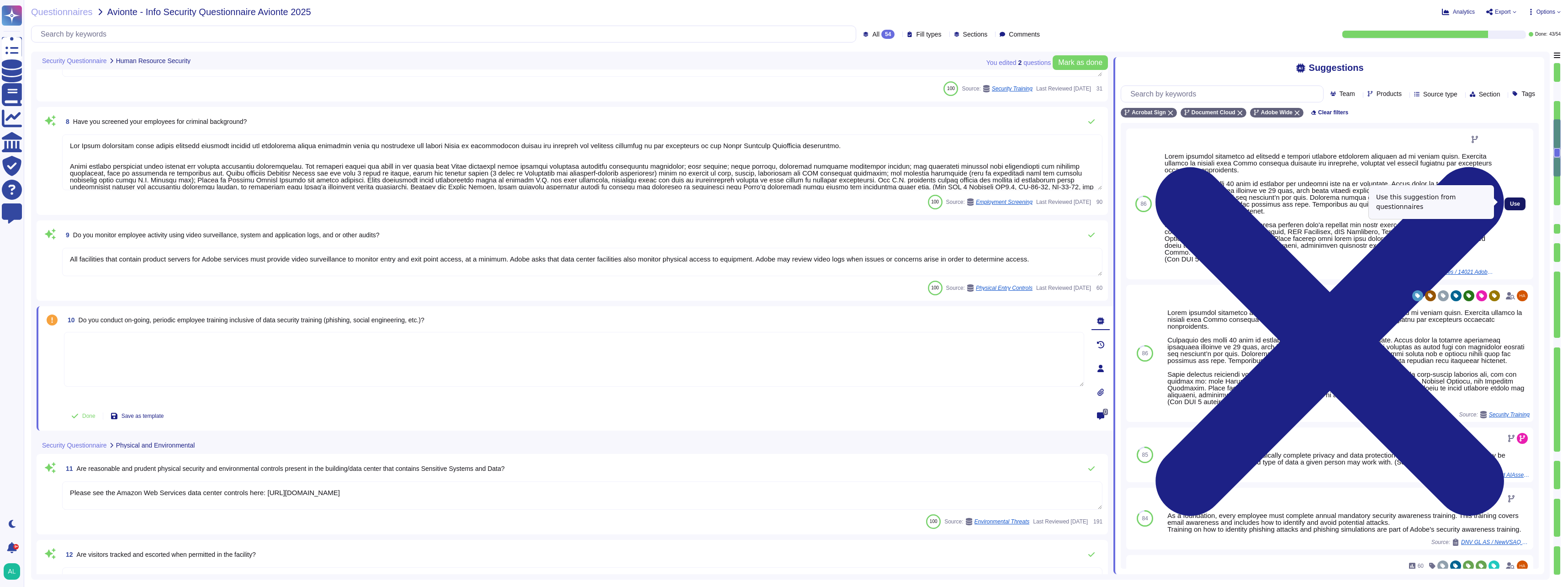
click at [1510, 201] on span "Use" at bounding box center [1515, 204] width 10 height 6
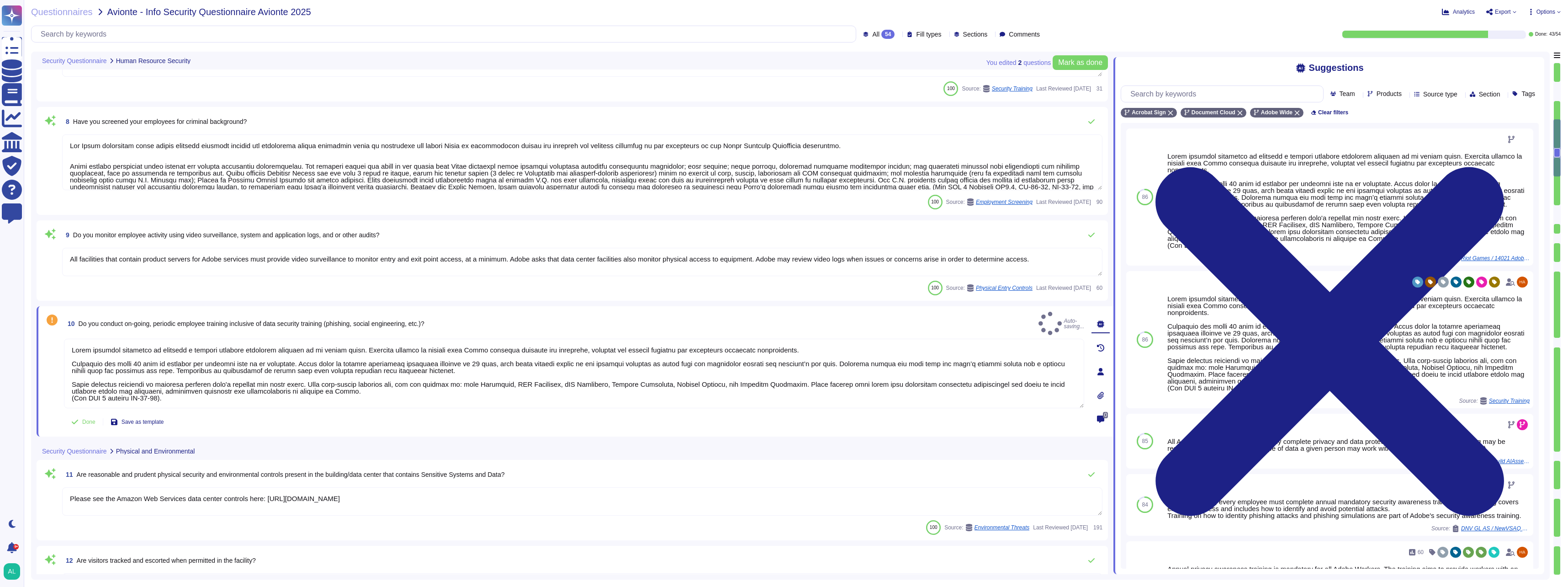
click at [1506, 200] on div "86 Source: Riot Games / 14021 AdobeSign Reassessment T1 Vendor Security Assessm…" at bounding box center [1329, 197] width 407 height 137
type textarea "Lorem ipsumdol sitametco ad elitsedd e tempori utlabore etdolorem aliquaen ad m…"
type textarea "Anti-malware protection mechanisms must be implemented on systems and employee …"
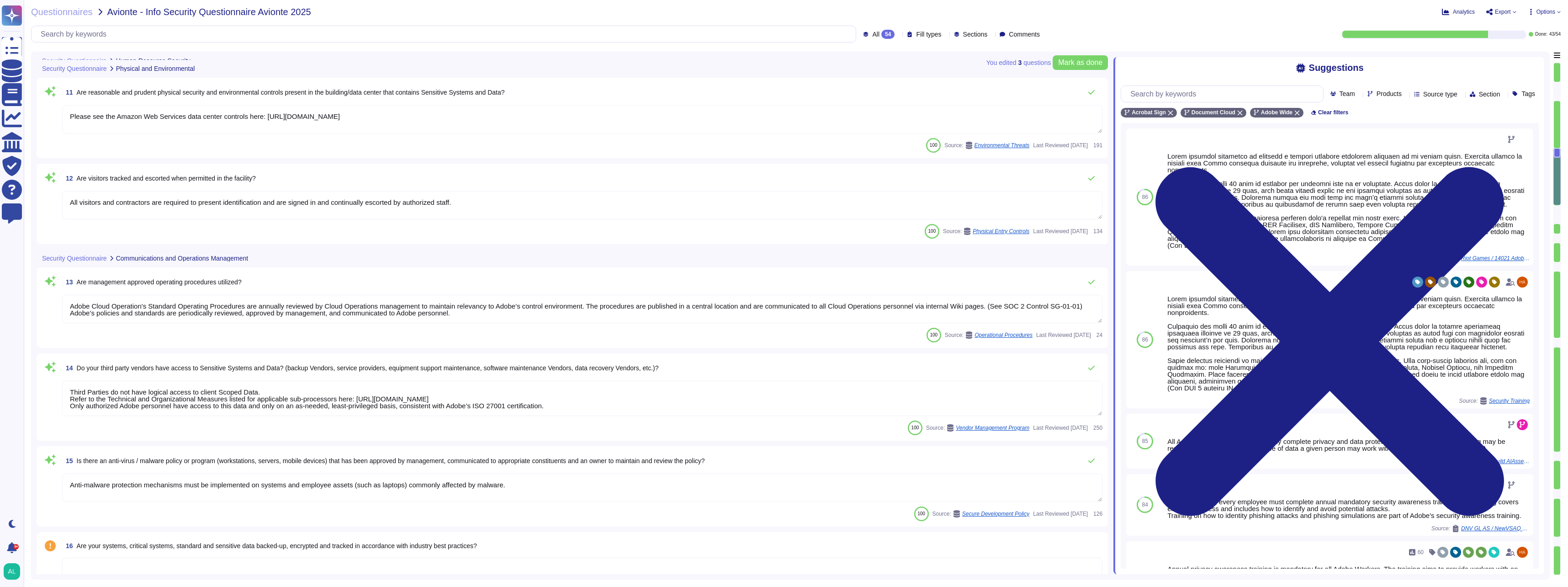
type textarea "Storage of restricted data on removable media is strictly prohibited per Adobe'…"
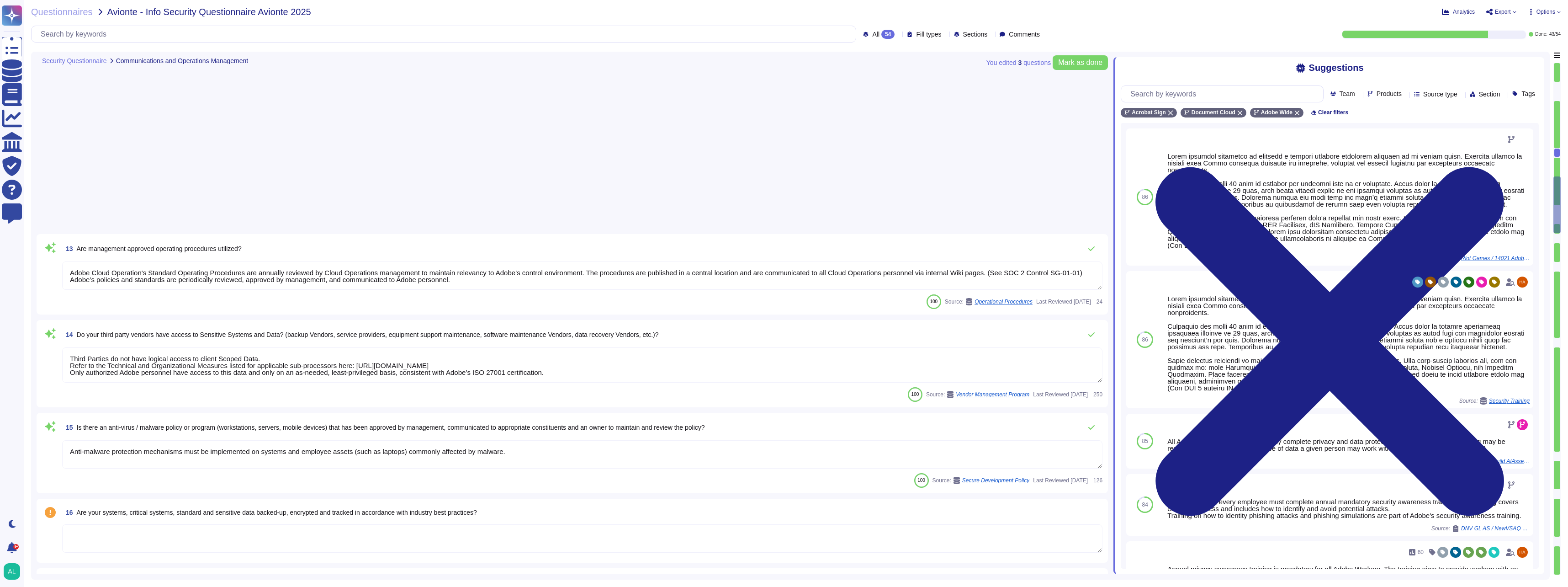
scroll to position [1279, 0]
type textarea "Acrobat Sign uses a role-based model for identity management that handles authe…"
type textarea "Non-personal login IDs must be unique and assigned to an active employee. (See …"
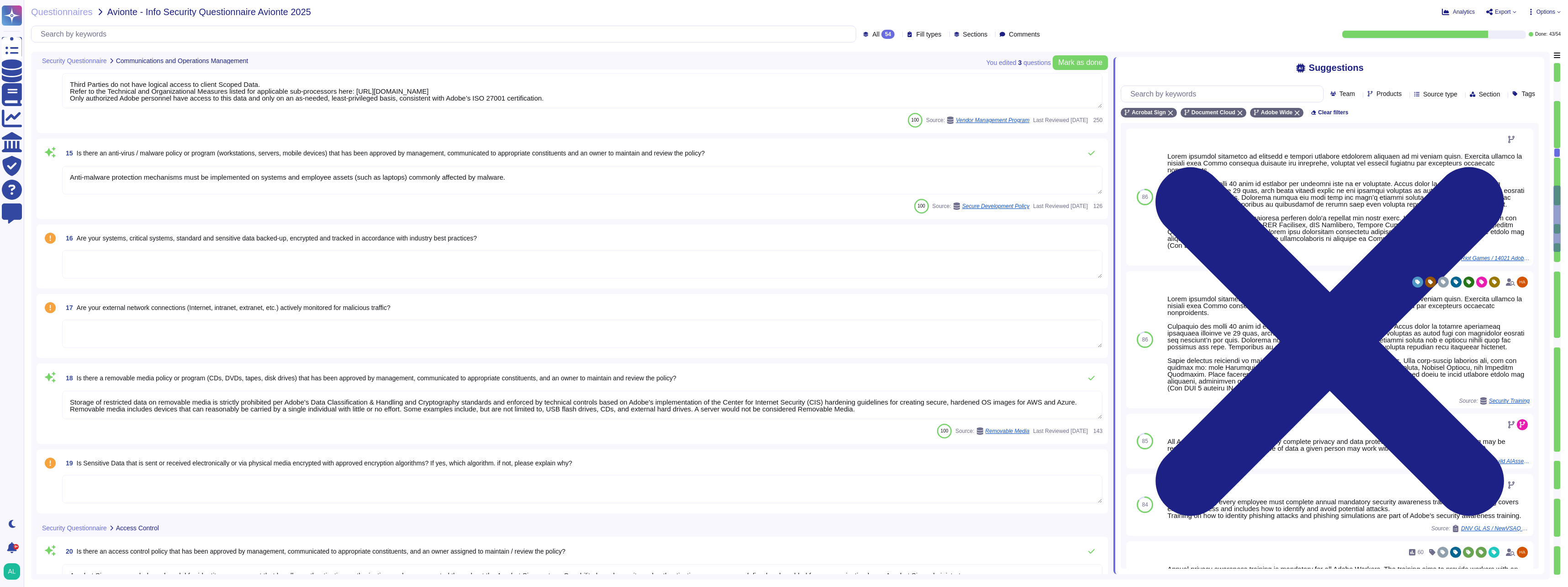
type textarea "User and device authentication to information systems are protected by password…"
click at [138, 267] on textarea at bounding box center [582, 264] width 1040 height 29
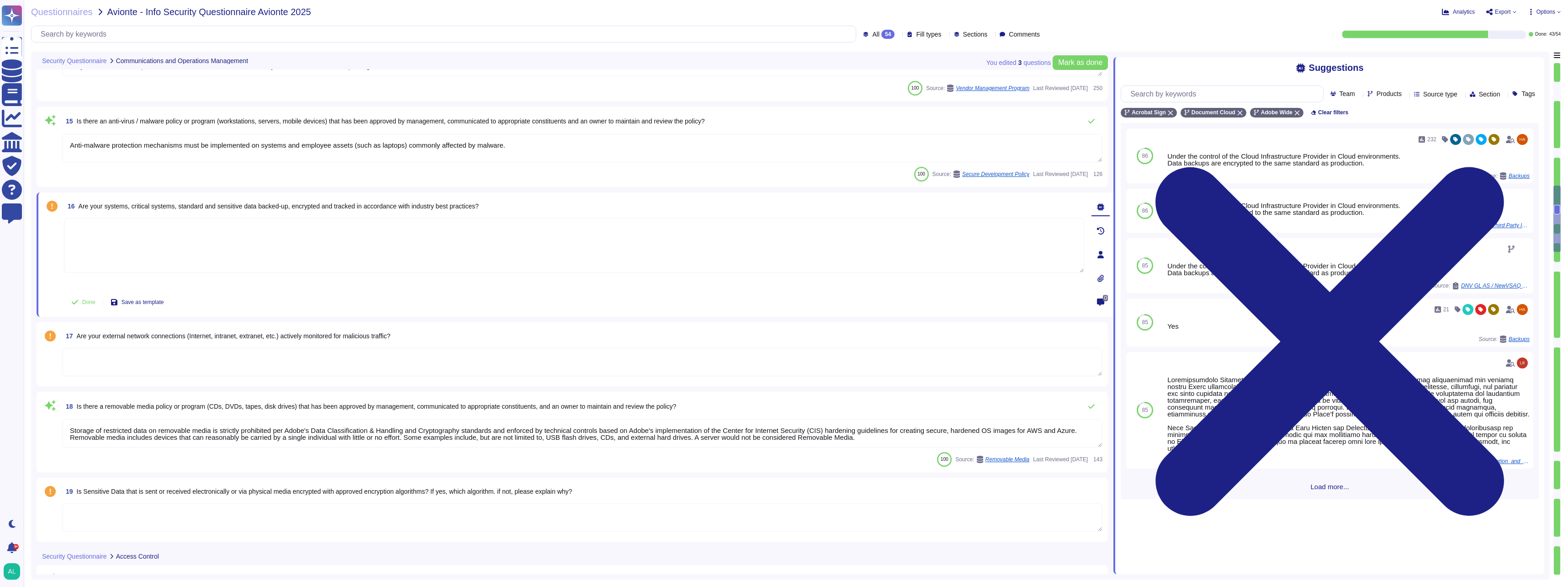
type textarea "User and device authentication to information systems are protected by password…"
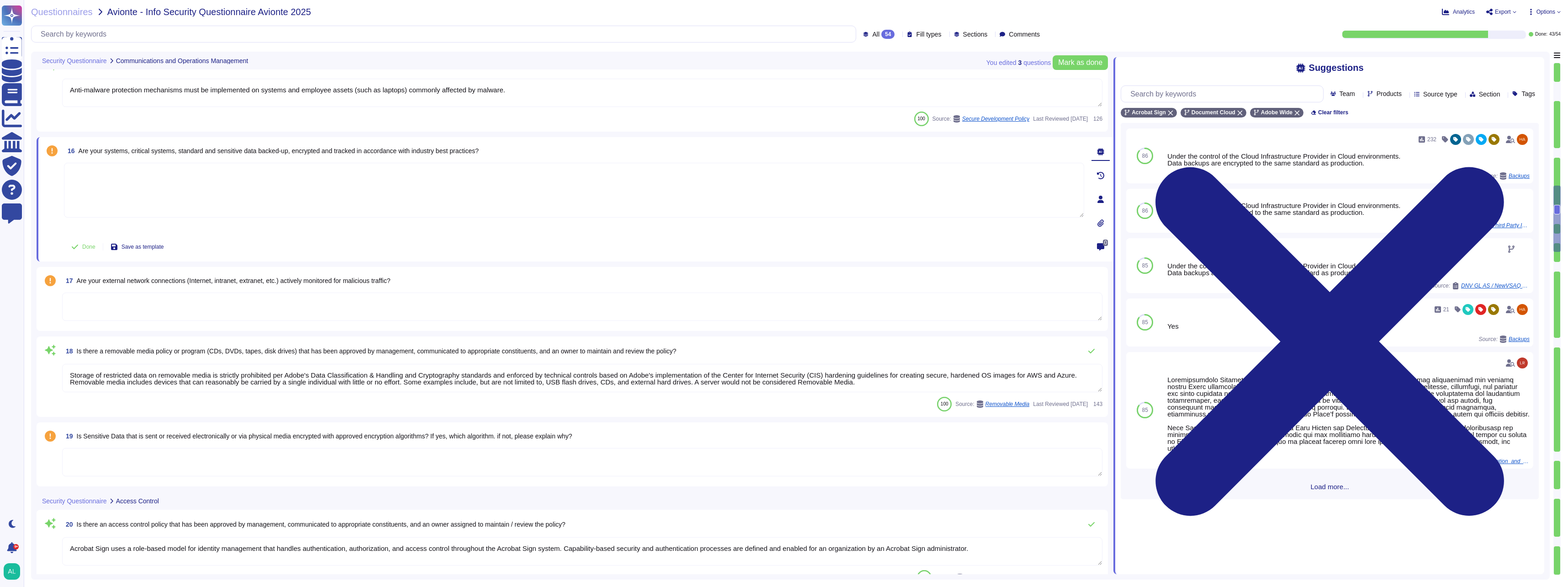
scroll to position [1371, 0]
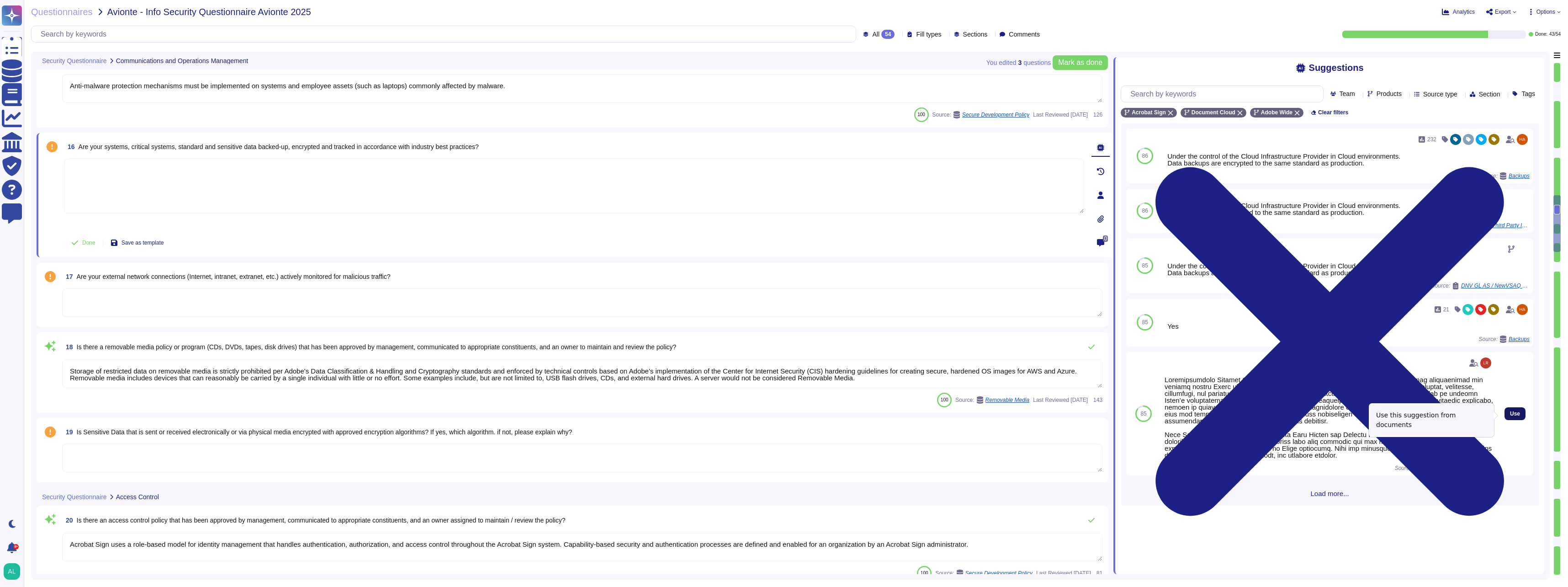
click at [1513, 414] on button "Use" at bounding box center [1515, 414] width 21 height 13
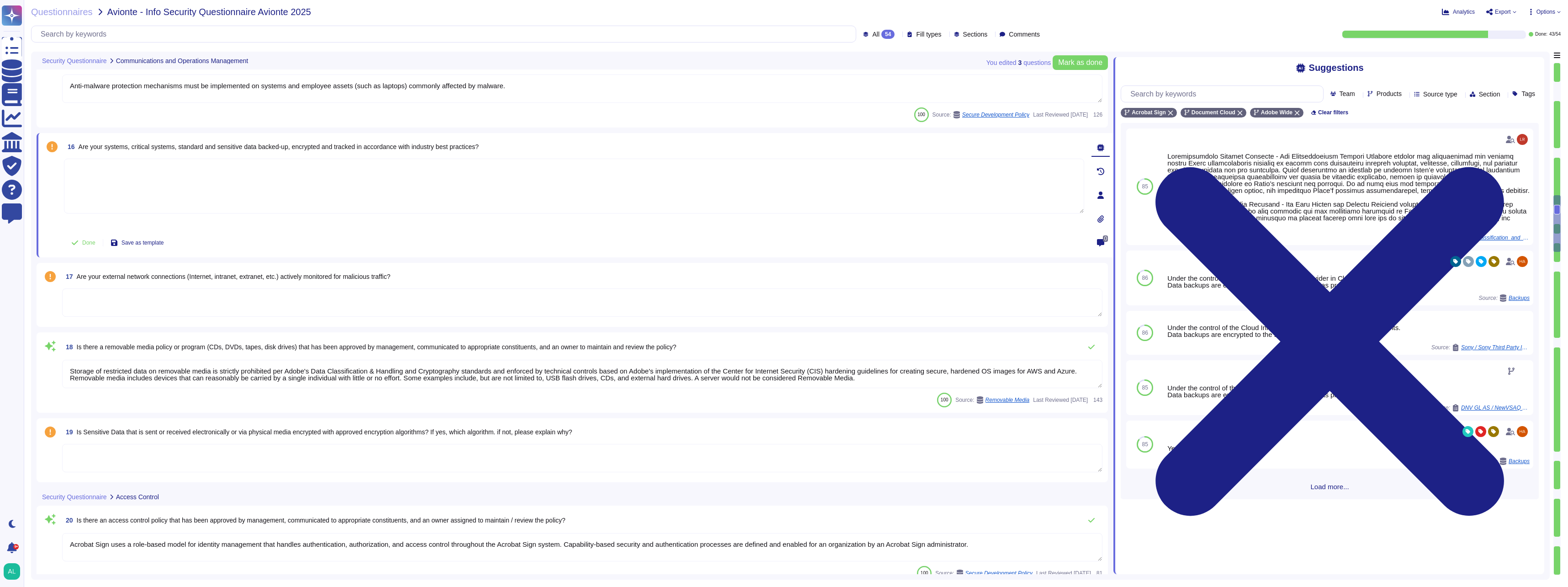
type textarea "Loremipsumdolo Sitamet Consecte - Adi Elitseddoeiusm Tempori Utlabore etdolor m…"
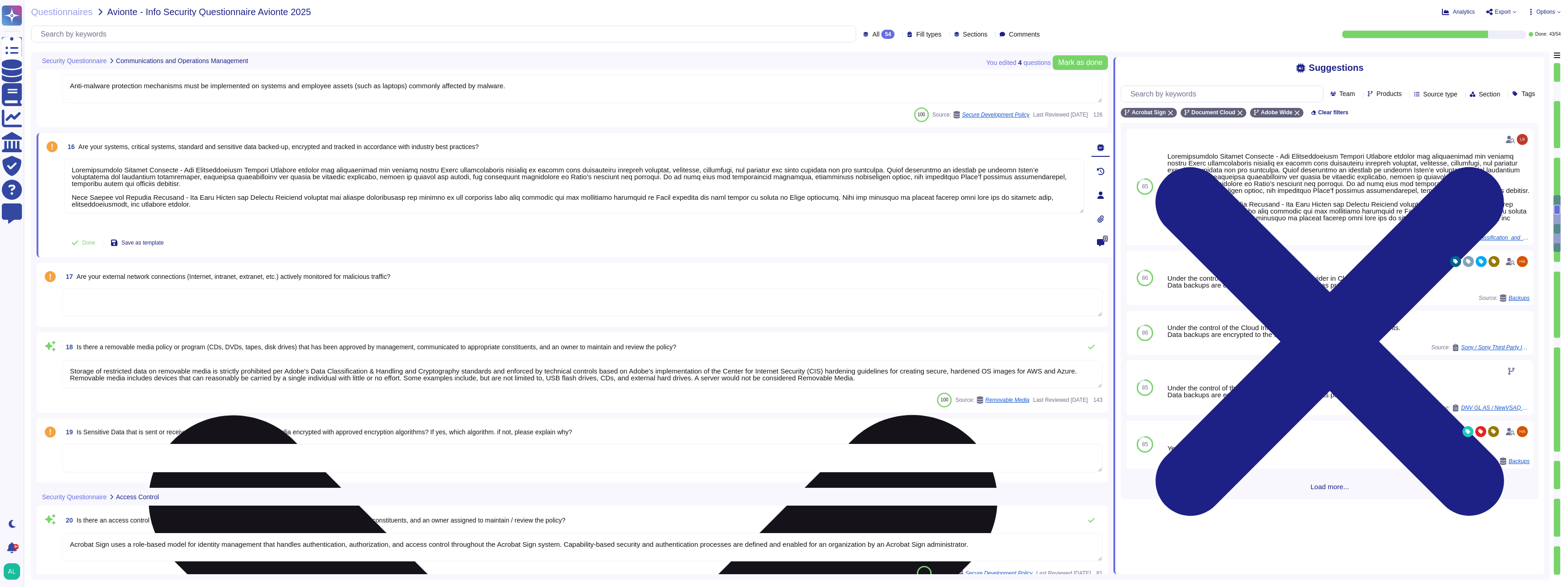
click at [73, 168] on textarea at bounding box center [574, 186] width 1020 height 55
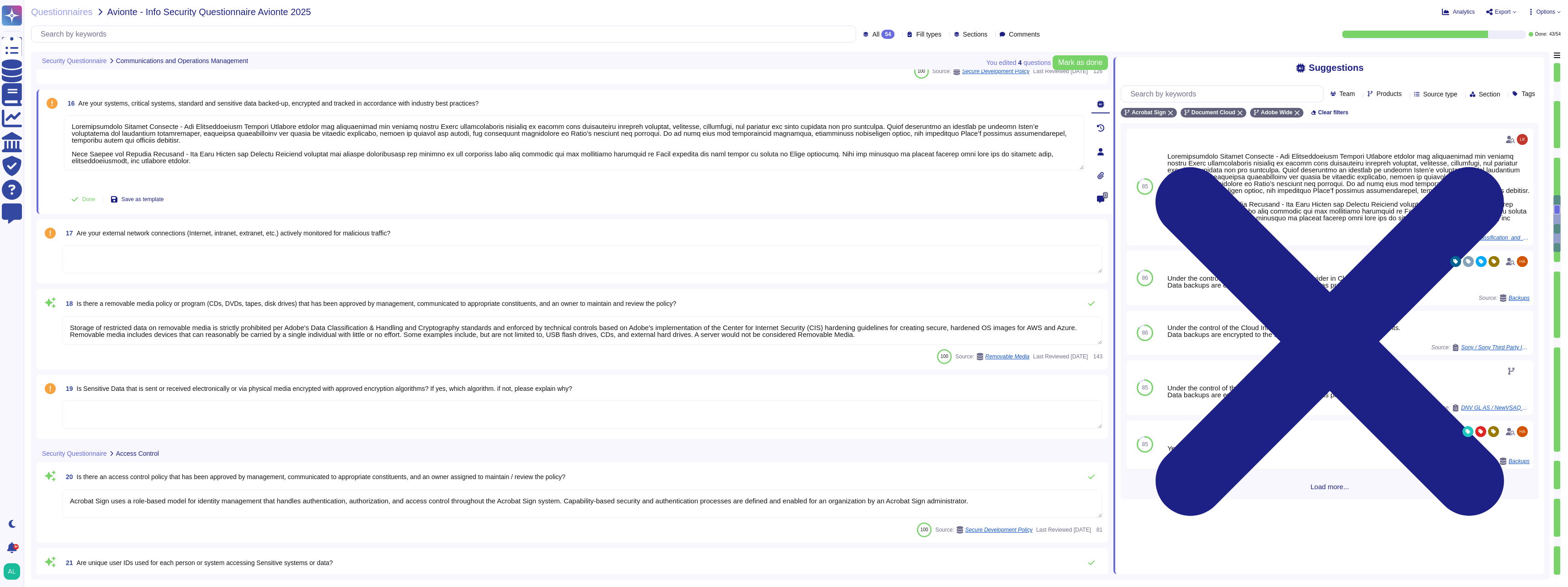
type textarea "Adobe has Palo Alto Next Generation monitoring on our egress points and CrowdSt…"
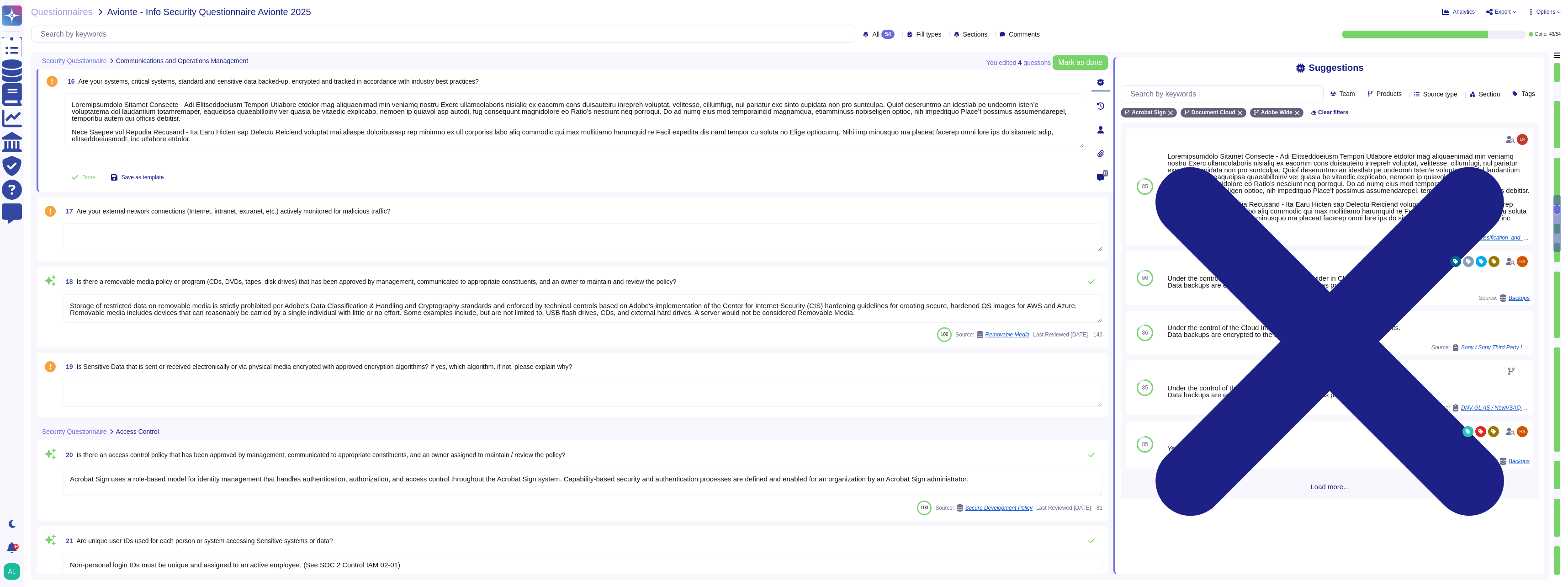
scroll to position [1463, 0]
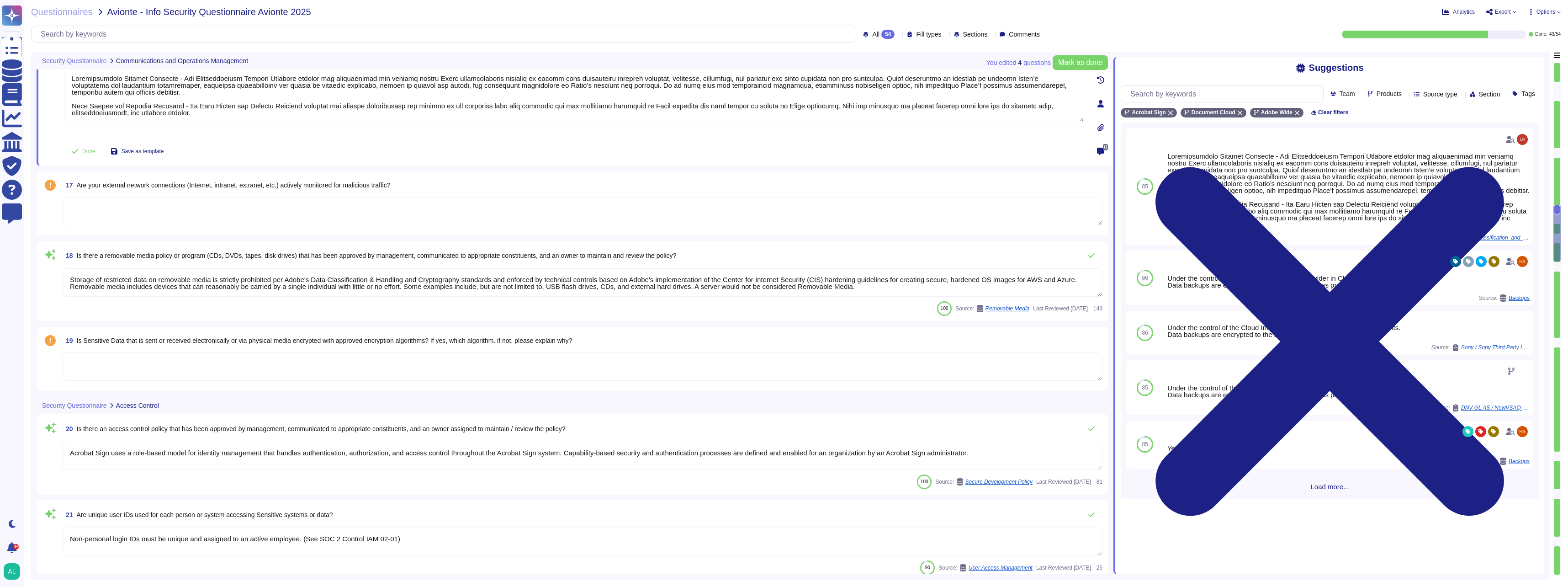
click at [161, 214] on textarea at bounding box center [582, 211] width 1040 height 29
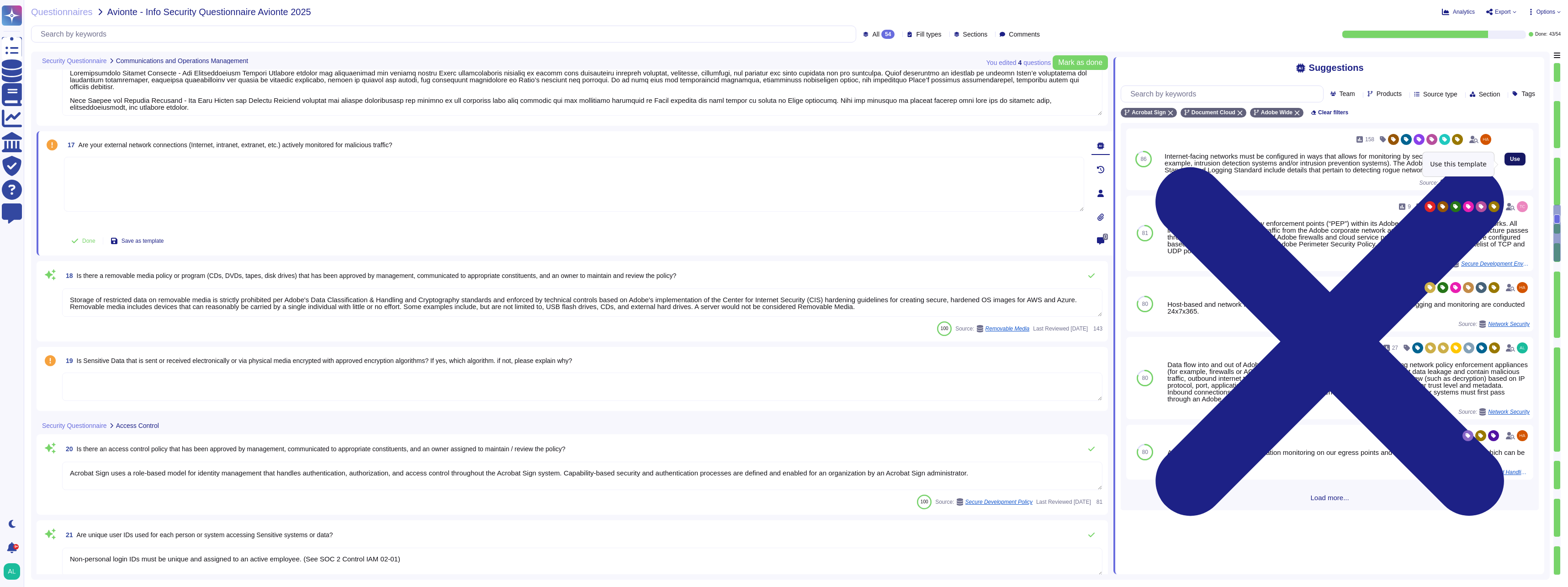
click at [1510, 162] on span "Use" at bounding box center [1515, 159] width 10 height 6
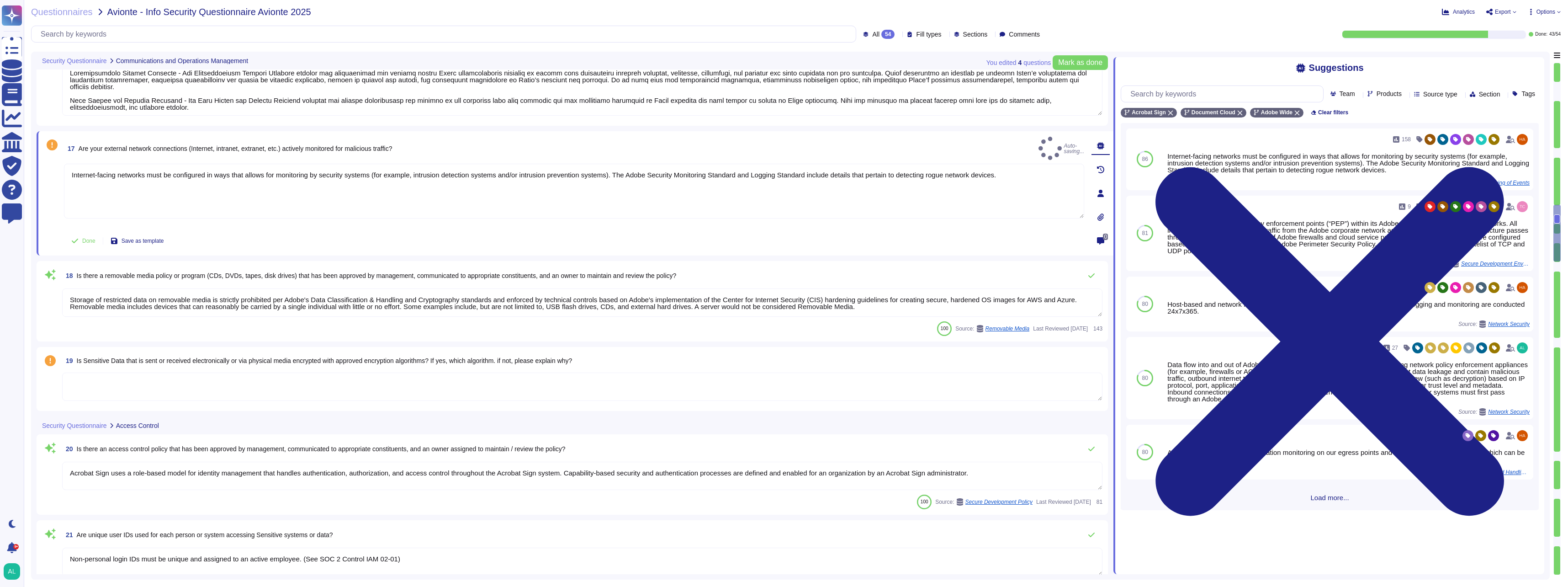
type textarea "Internet-facing networks must be configured in ways that allows for monitoring …"
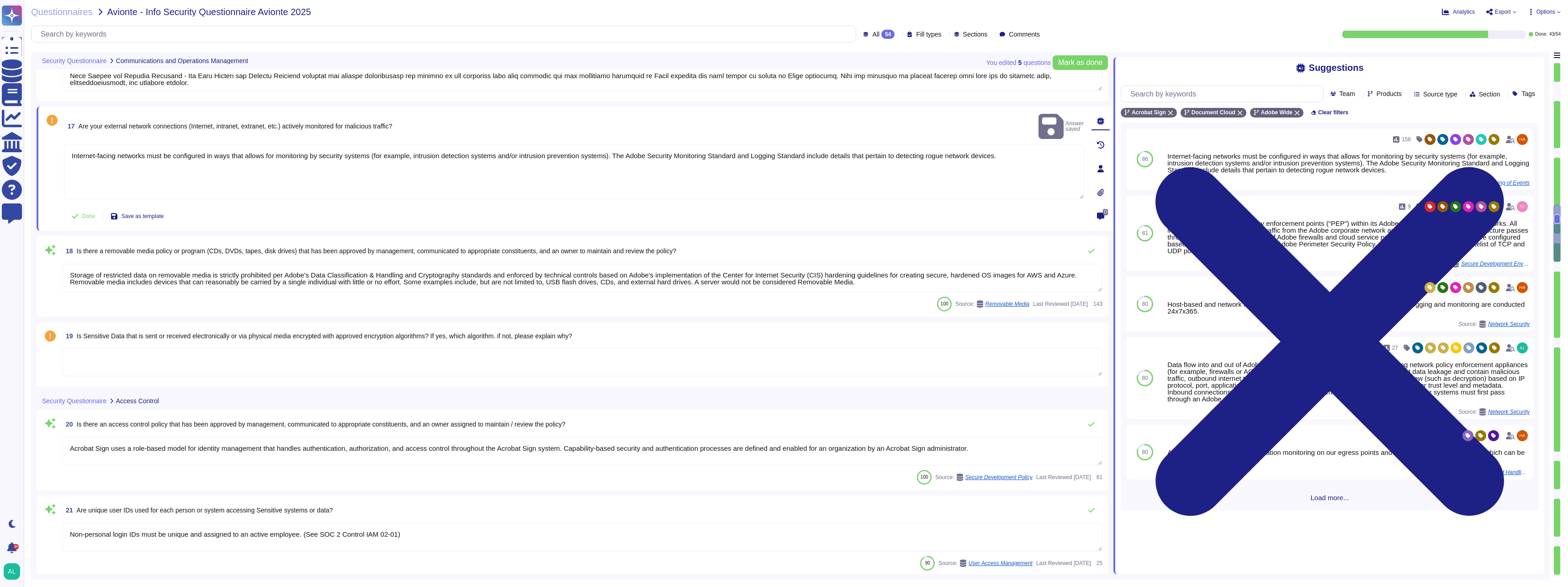
type textarea "There is a remote access policy for systems transmitting, processing and storin…"
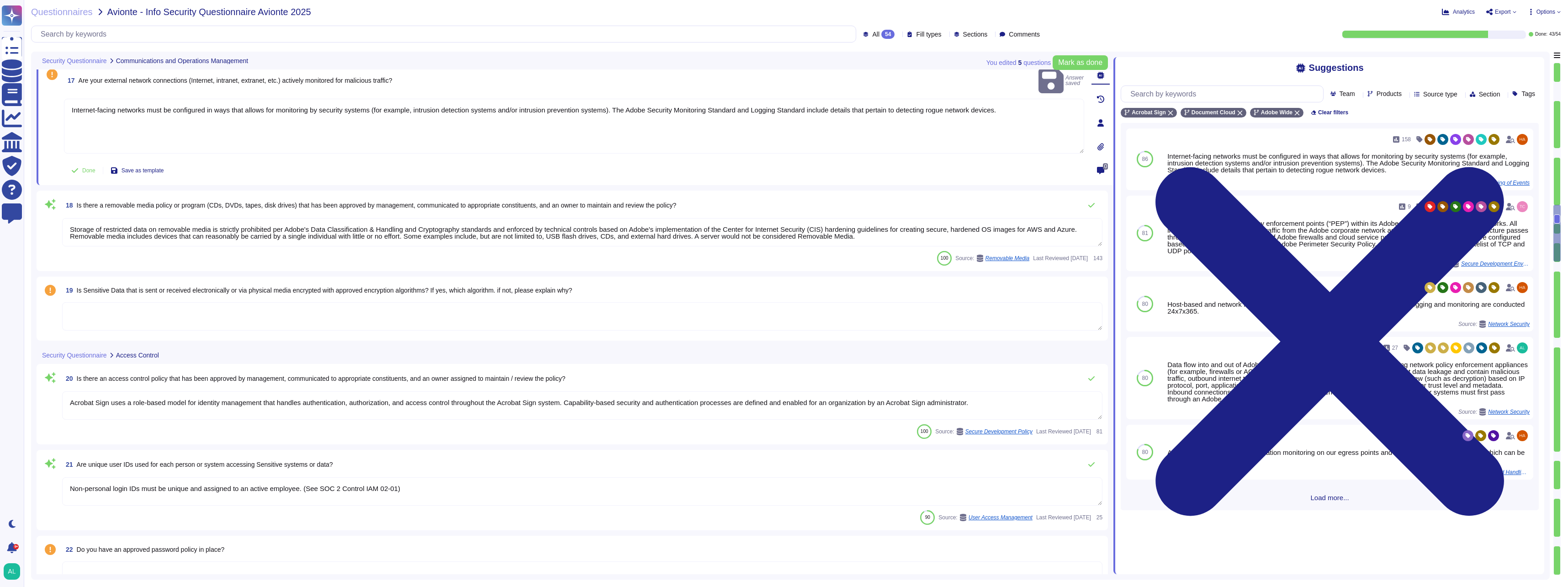
scroll to position [1554, 0]
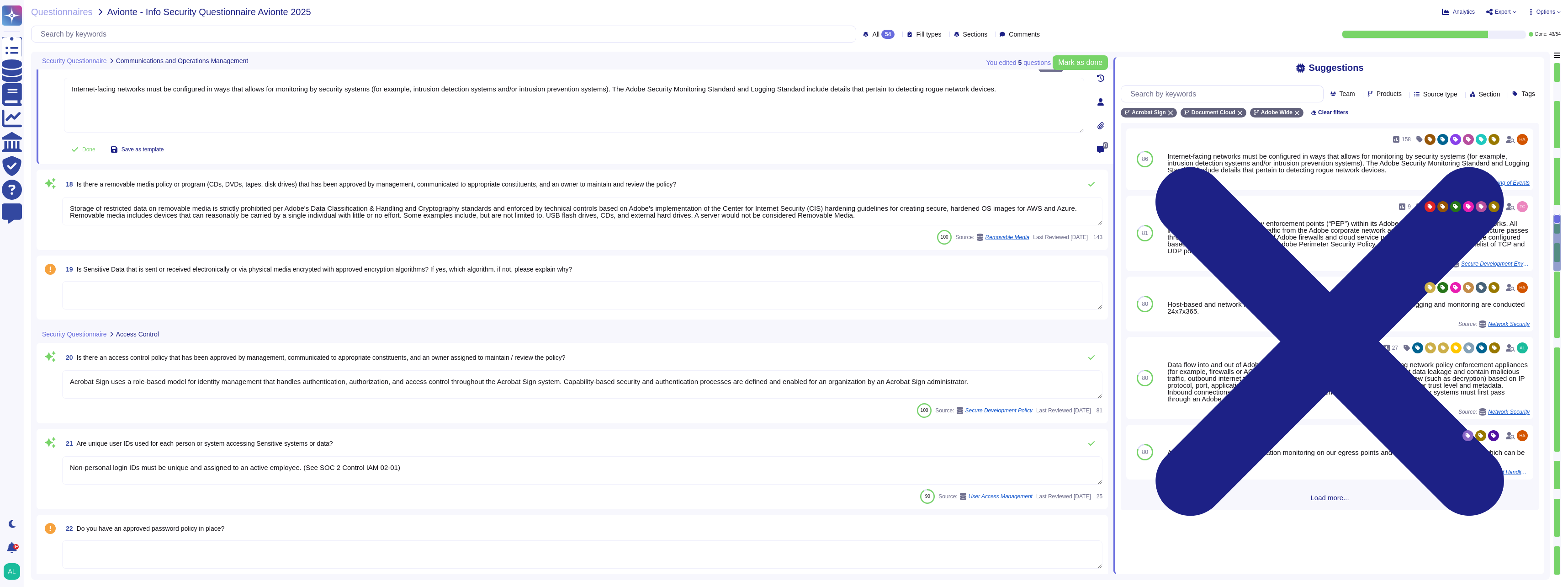
click at [156, 303] on textarea at bounding box center [582, 295] width 1040 height 29
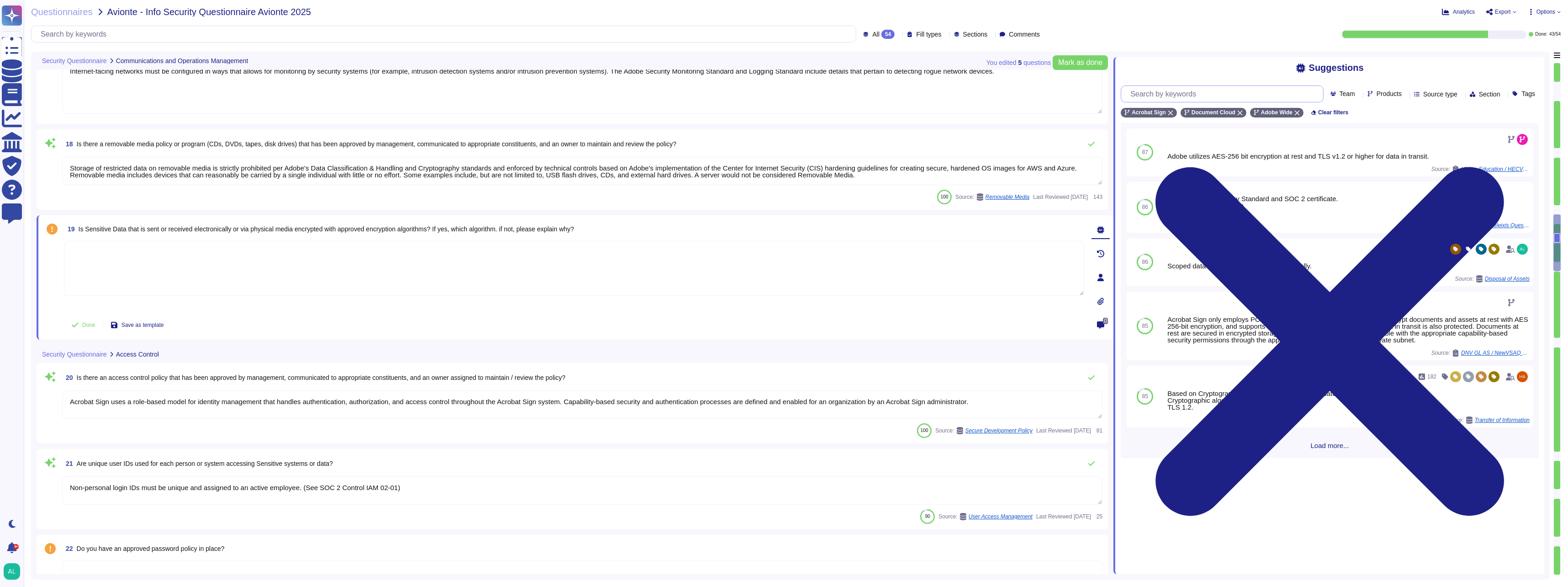
click at [1178, 92] on input "text" at bounding box center [1223, 94] width 197 height 16
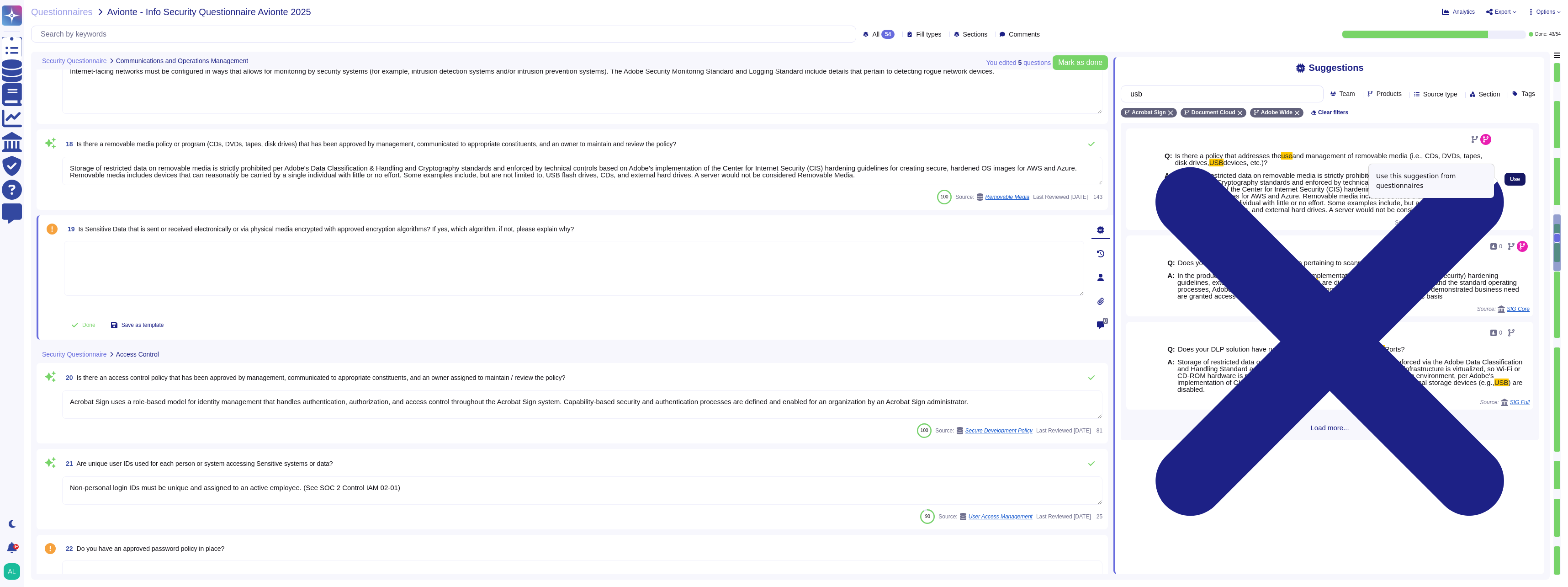
type input "usb"
click at [1510, 181] on span "Use" at bounding box center [1515, 179] width 10 height 6
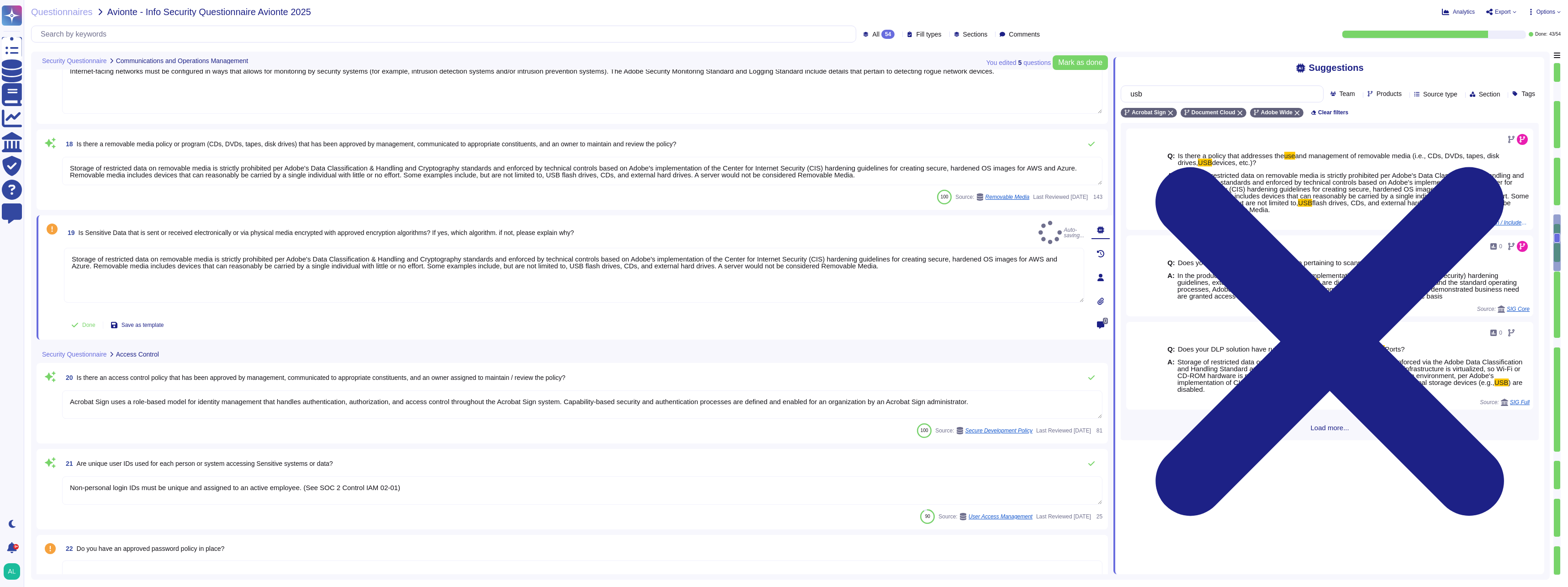
type textarea "Storage of restricted data on removable media is strictly prohibited per Adobe'…"
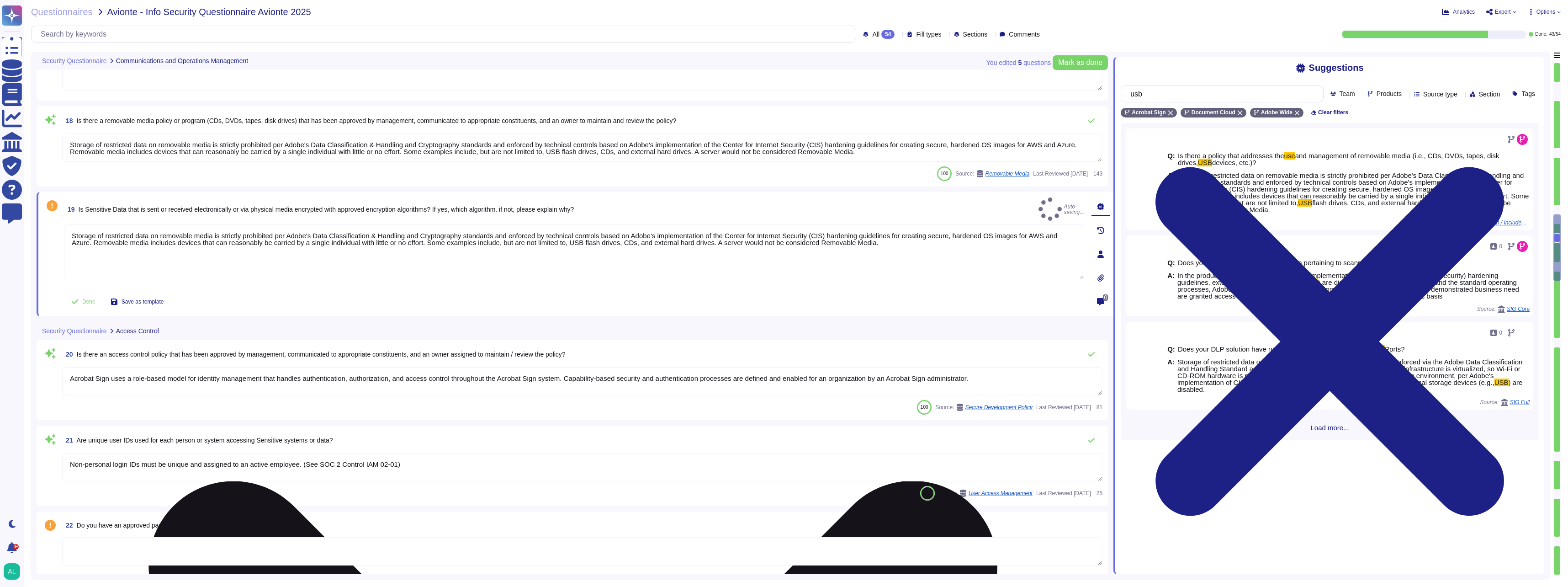
type textarea "All production changes are expected to comply with Adobe's Change management st…"
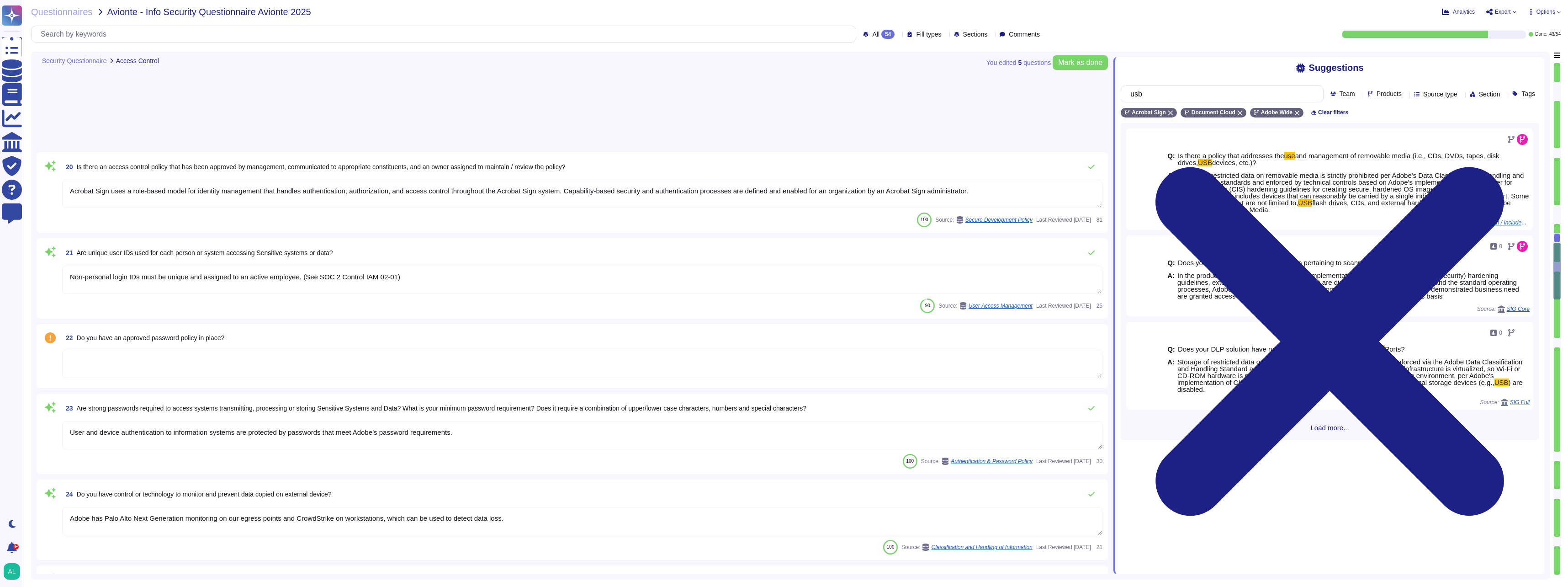
type textarea "Adobe does not outsource software development."
type textarea "Adobe has a formal patch management process implemented, which is governed by t…"
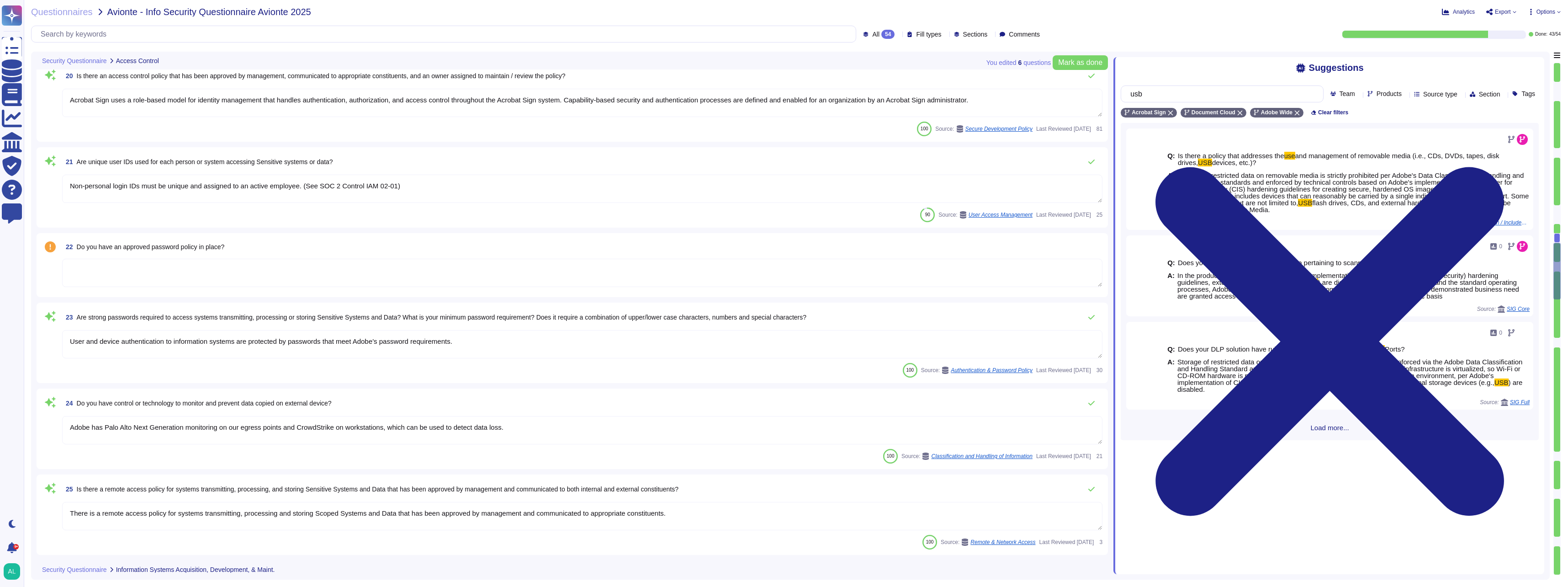
click at [185, 276] on textarea at bounding box center [582, 272] width 1040 height 29
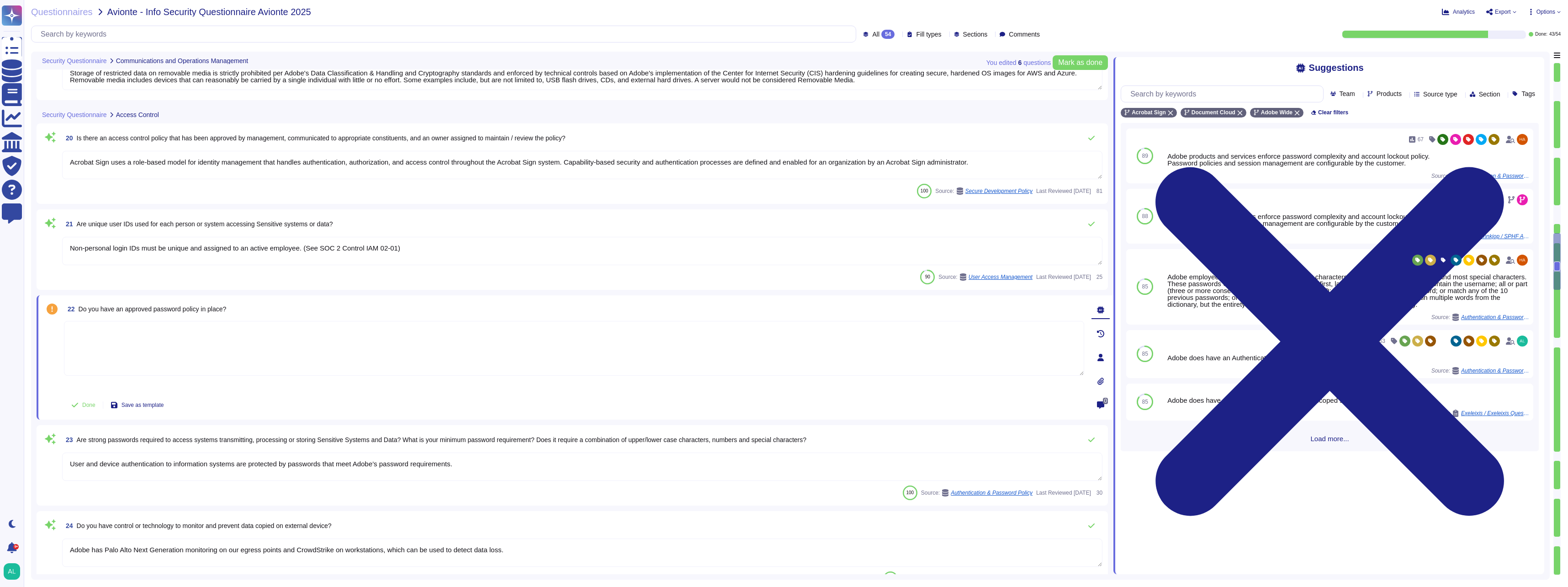
type textarea "Internet-facing networks must be configured in ways that allows for monitoring …"
type textarea "Storage of restricted data on removable media is strictly prohibited per Adobe'…"
